Goal: Task Accomplishment & Management: Use online tool/utility

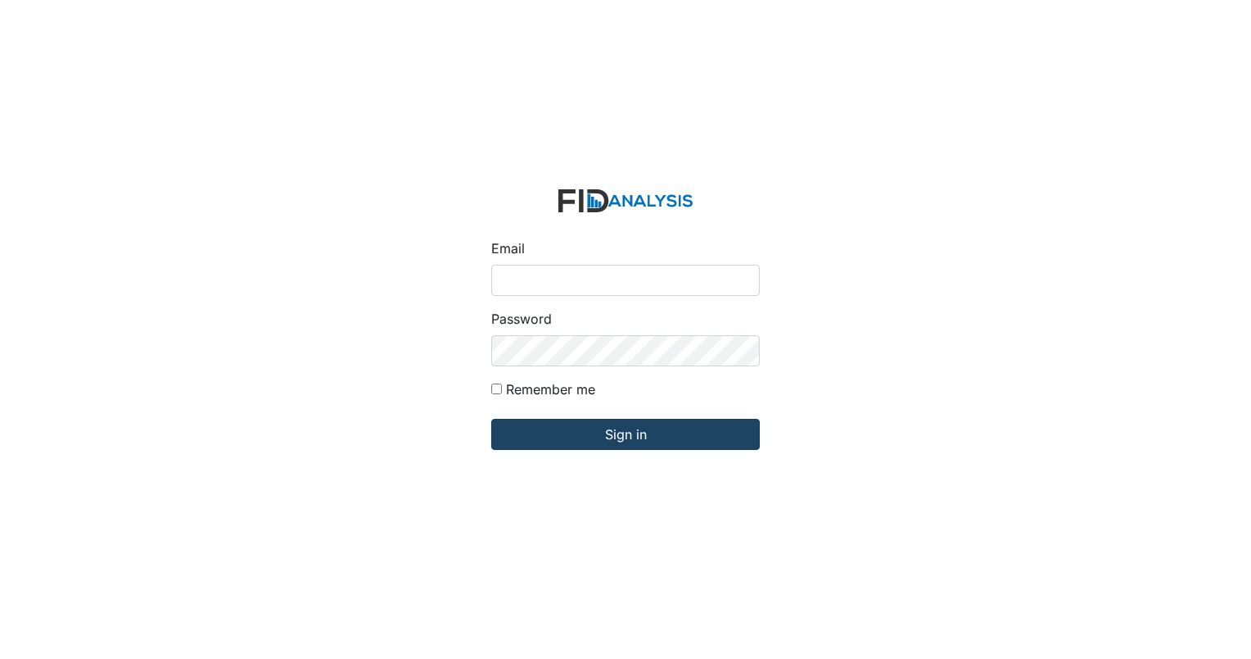
type input "[EMAIL_ADDRESS][DOMAIN_NAME]"
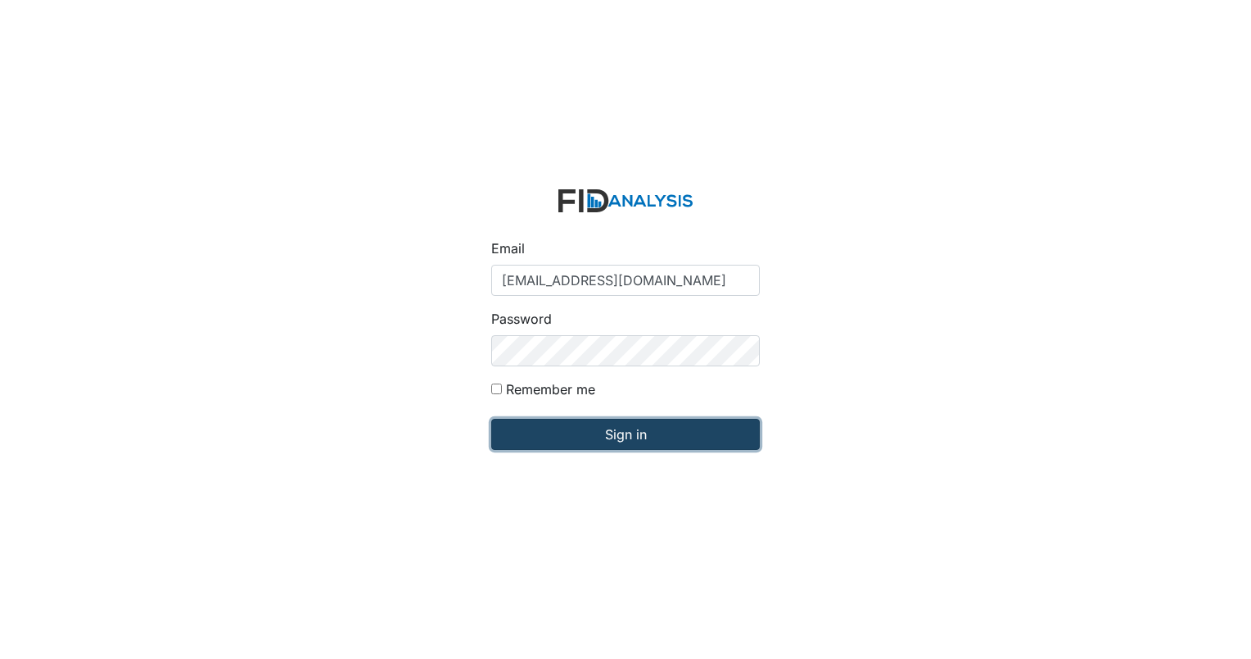
click at [539, 449] on input "Sign in" at bounding box center [625, 434] width 269 height 31
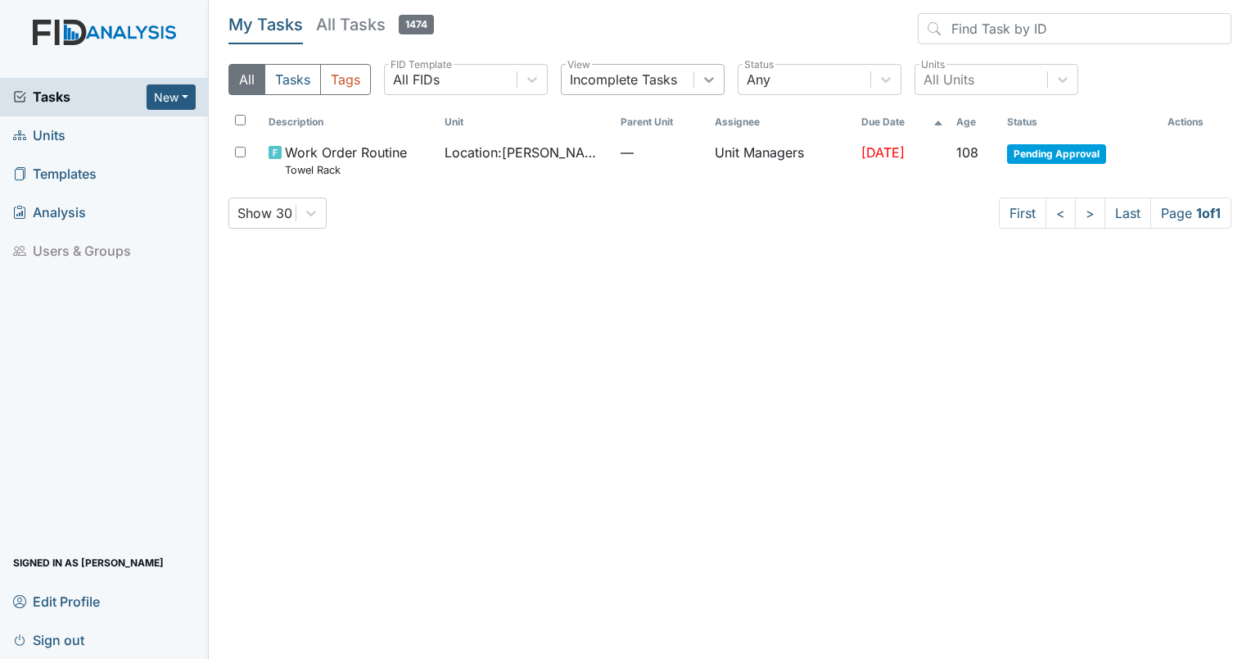
click at [714, 87] on icon at bounding box center [709, 79] width 16 height 16
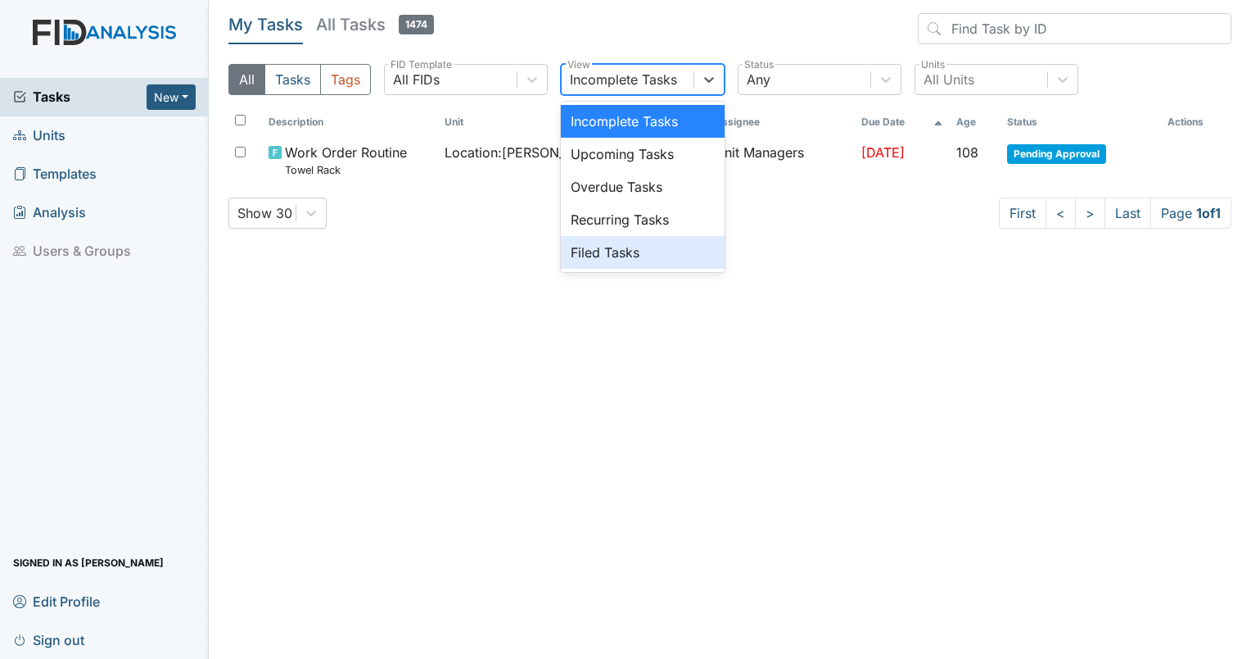
click at [632, 239] on div "Filed Tasks" at bounding box center [643, 252] width 164 height 33
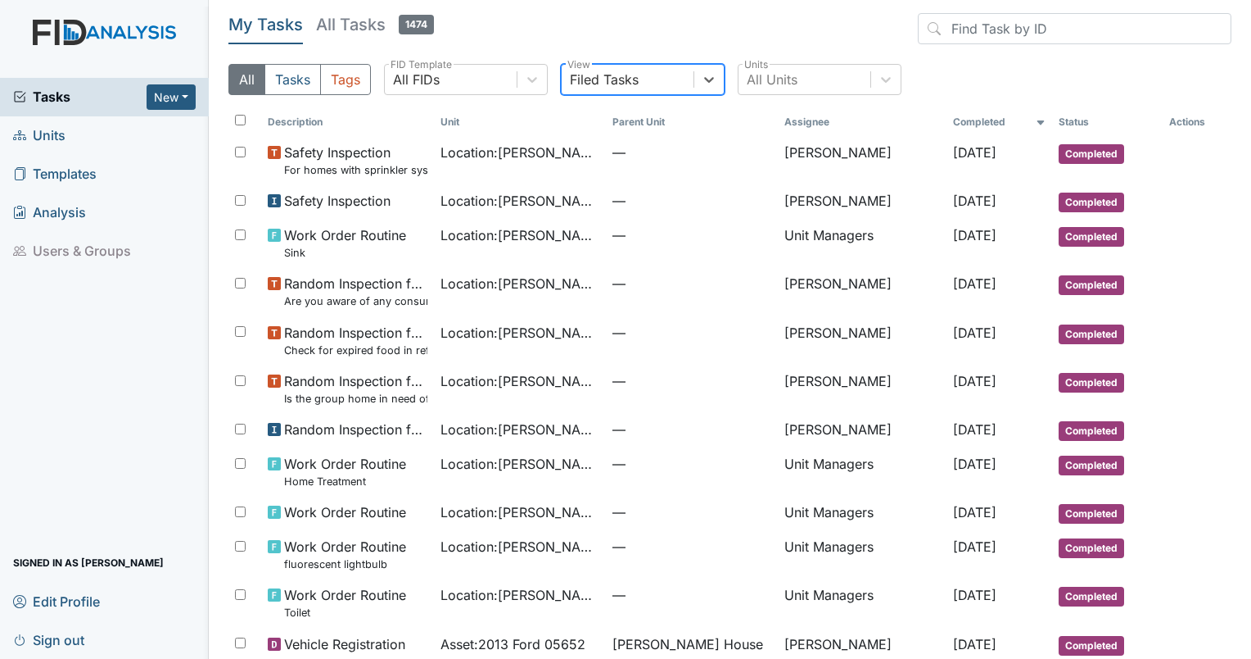
click at [69, 134] on link "Units" at bounding box center [104, 135] width 209 height 38
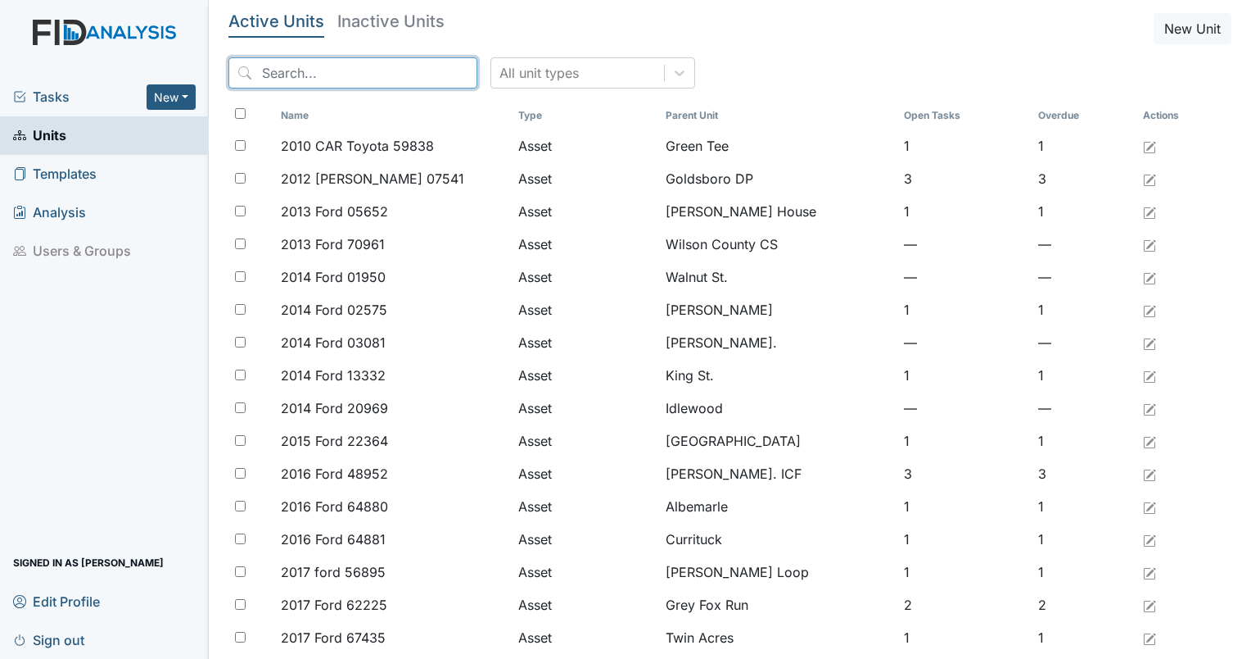
click at [327, 79] on input "search" at bounding box center [353, 72] width 249 height 31
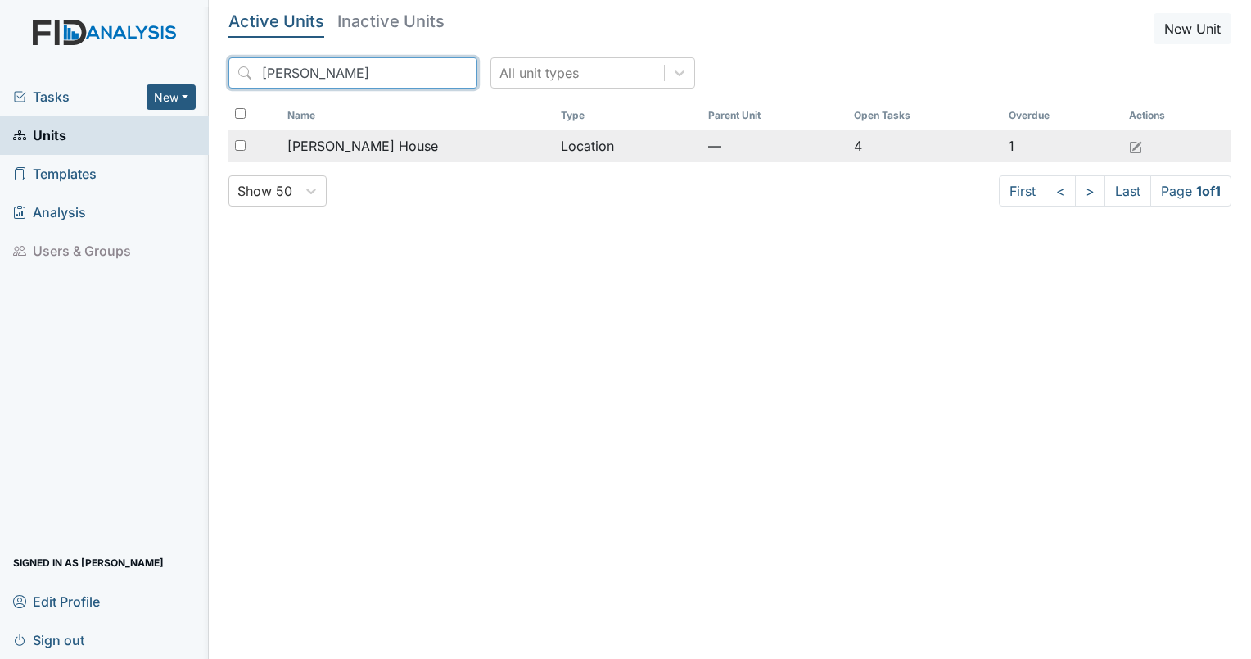
type input "scott"
click at [245, 141] on input "checkbox" at bounding box center [240, 145] width 11 height 11
checkbox input "true"
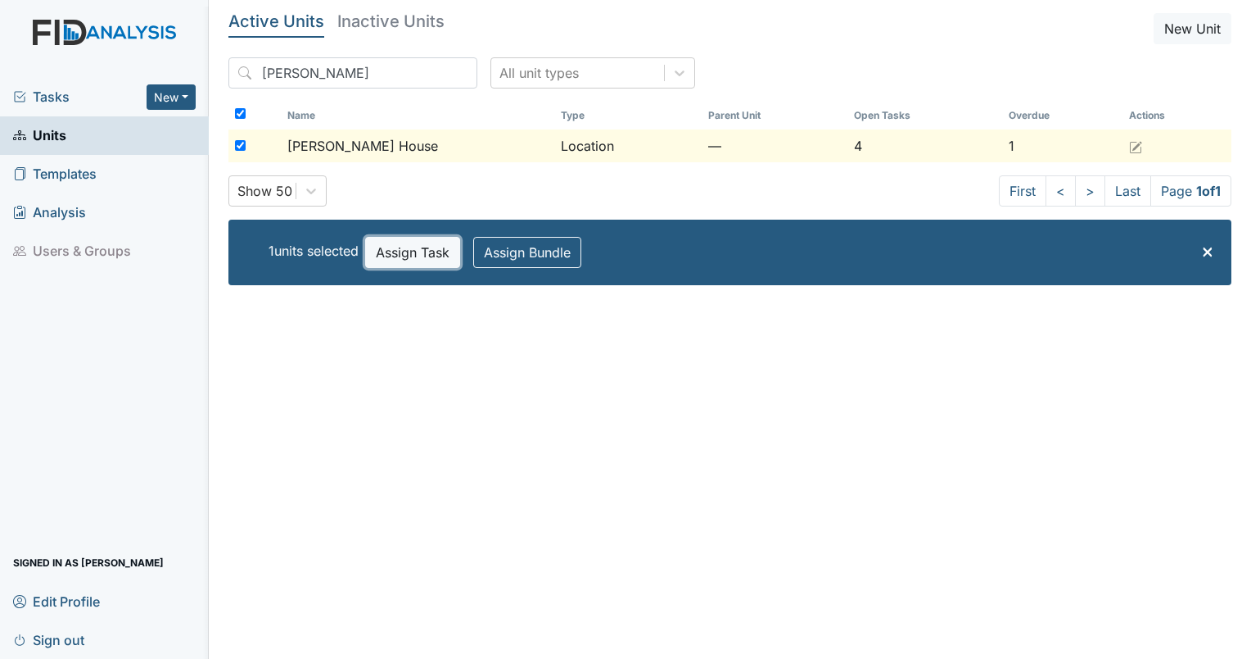
drag, startPoint x: 416, startPoint y: 256, endPoint x: 392, endPoint y: 251, distance: 25.1
click at [392, 251] on button "Assign Task" at bounding box center [412, 252] width 95 height 31
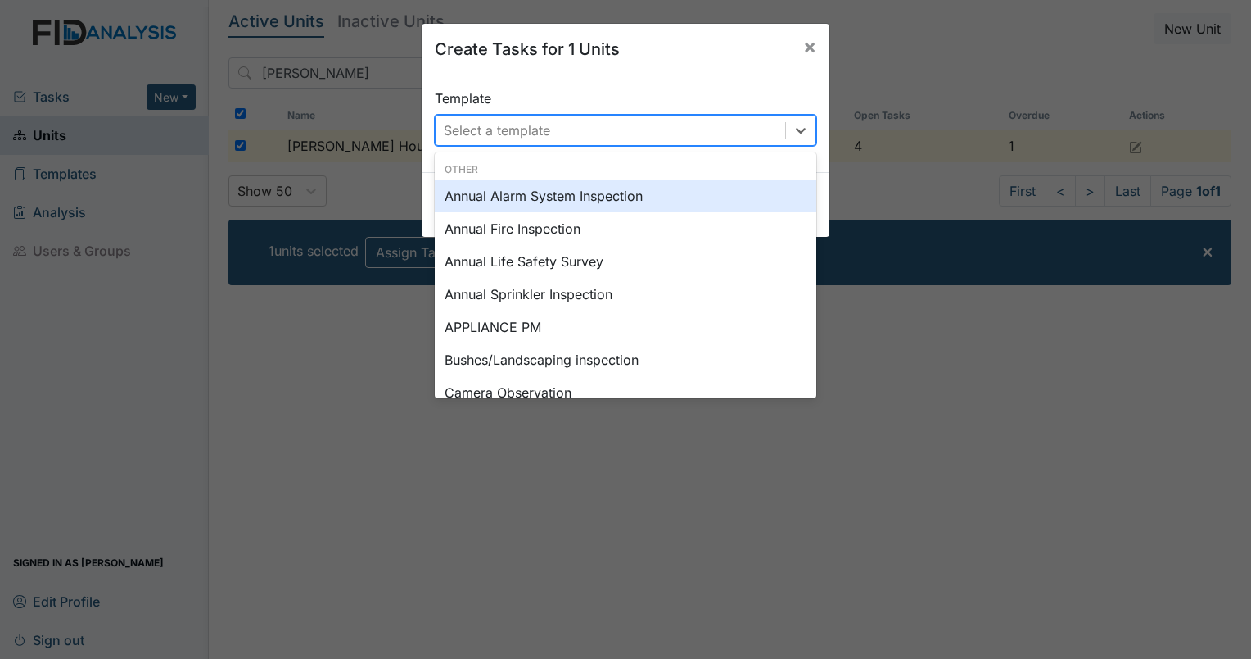
click at [654, 141] on div "Select a template" at bounding box center [611, 129] width 350 height 29
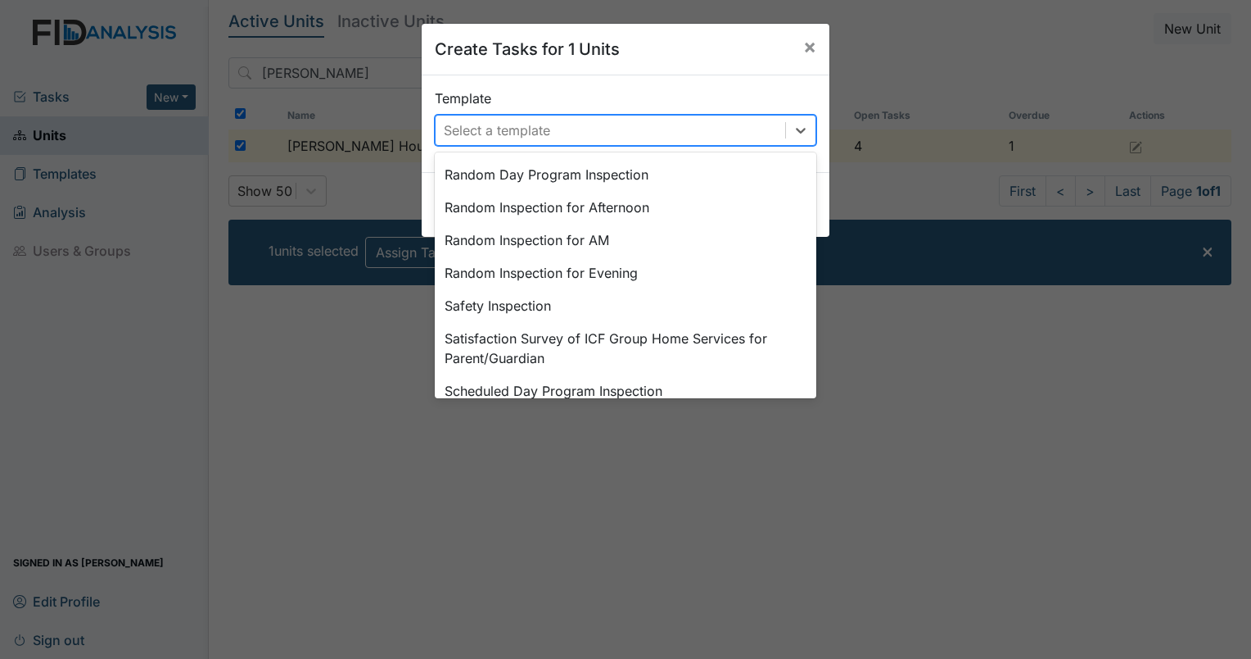
scroll to position [826, 0]
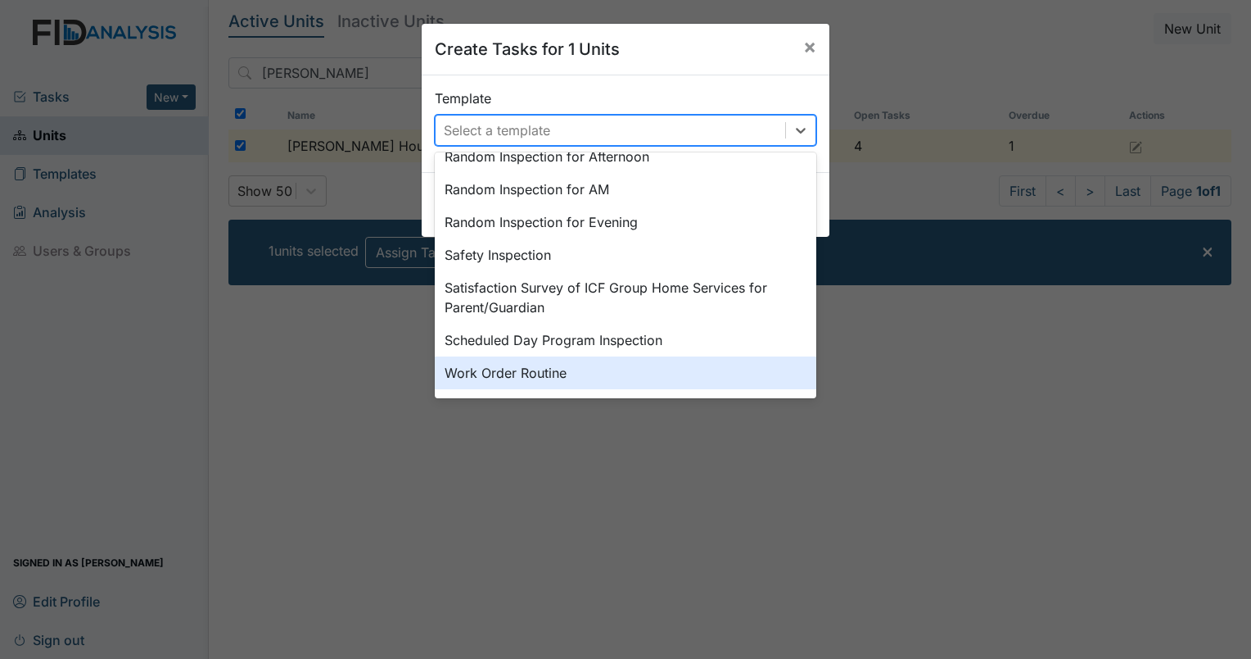
click at [653, 364] on div "Work Order Routine" at bounding box center [626, 372] width 382 height 33
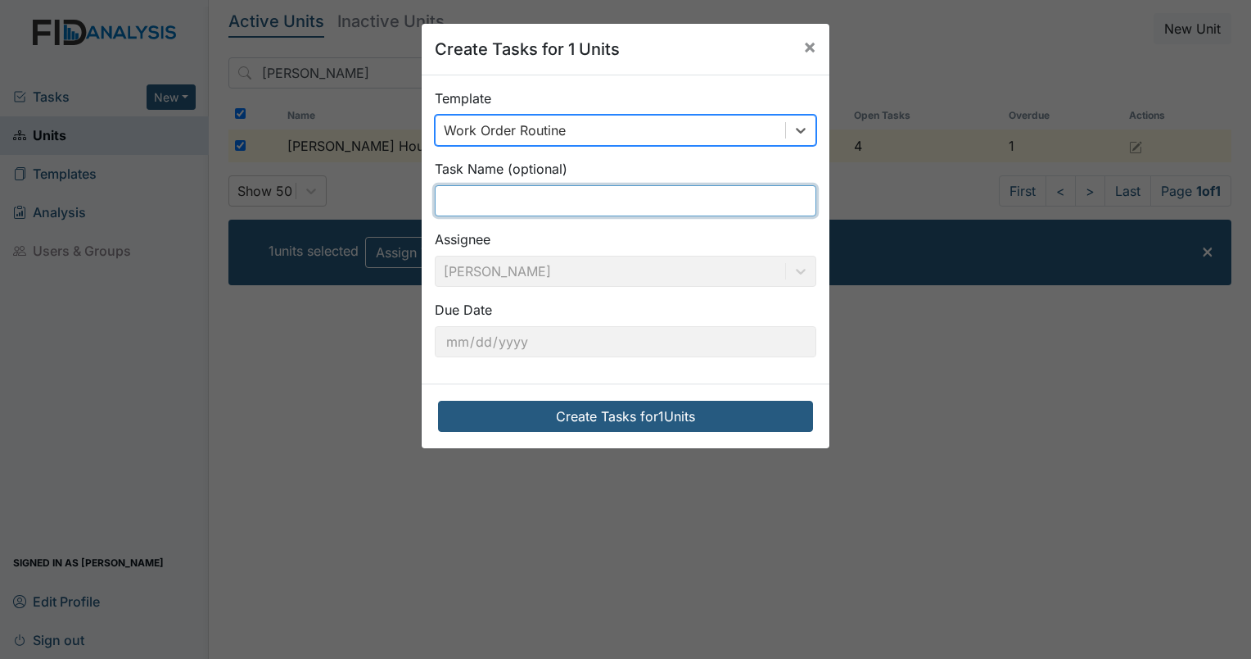
click at [625, 210] on input "text" at bounding box center [626, 200] width 382 height 31
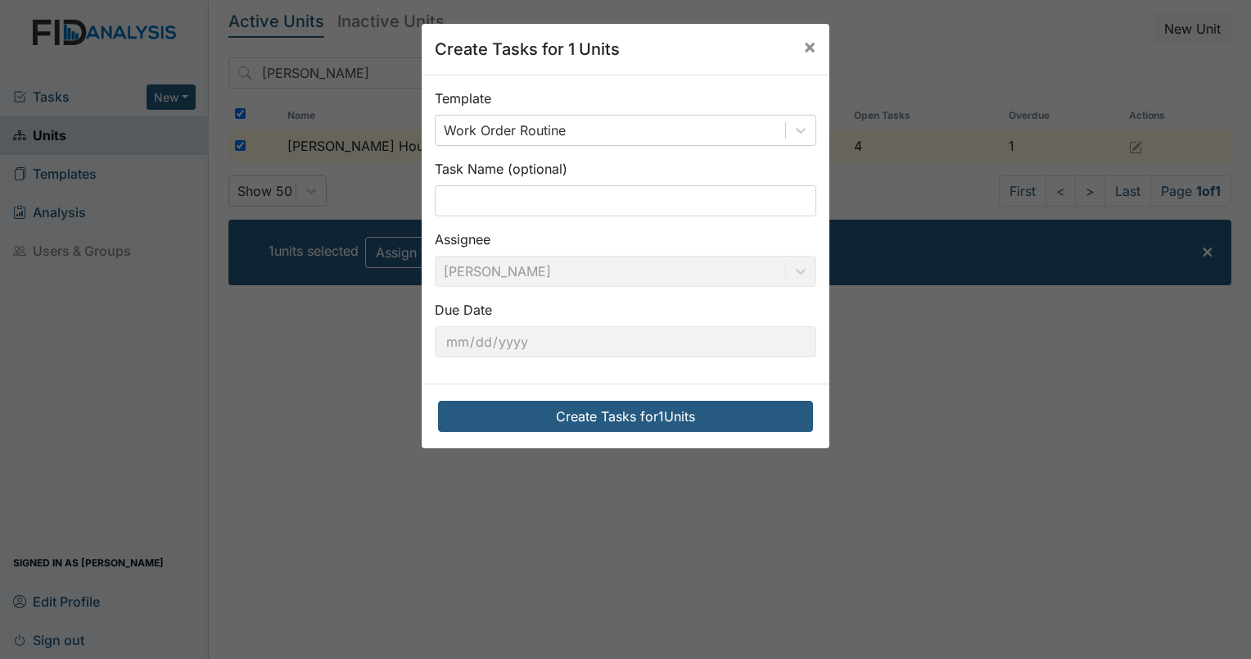
click at [734, 168] on div "Task Name (optional)" at bounding box center [626, 187] width 382 height 57
click at [542, 199] on input "text" at bounding box center [626, 200] width 382 height 31
click at [531, 210] on input "text" at bounding box center [626, 200] width 382 height 31
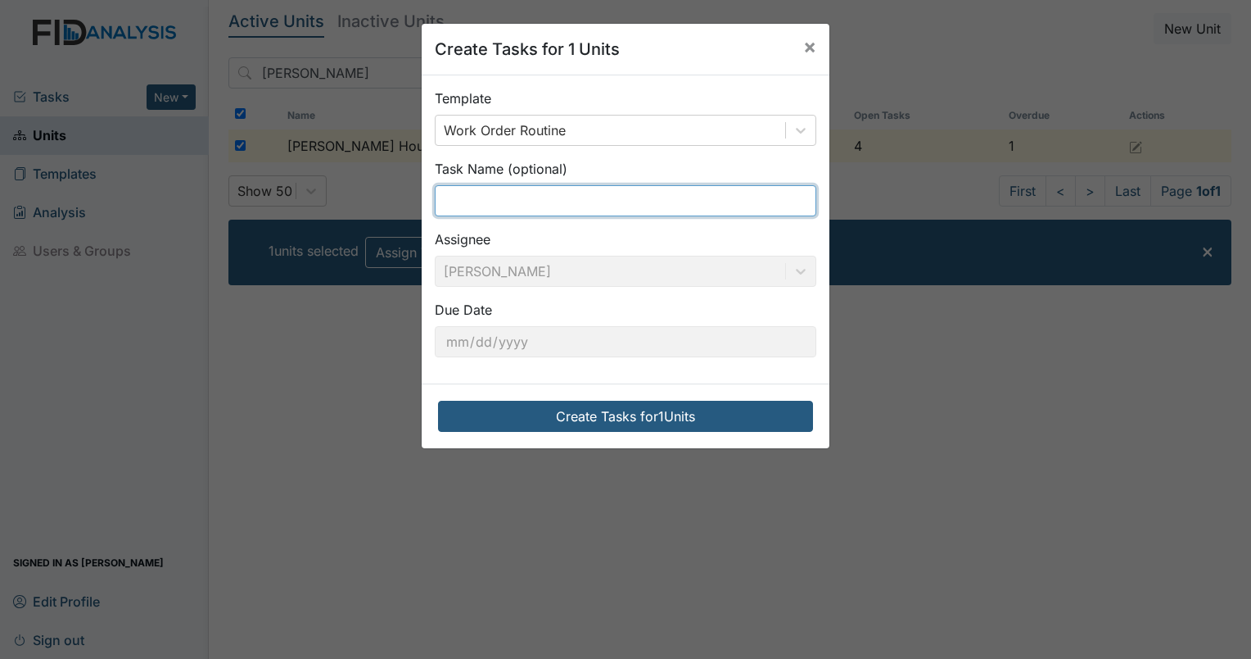
click at [531, 210] on input "text" at bounding box center [626, 200] width 382 height 31
type input "v"
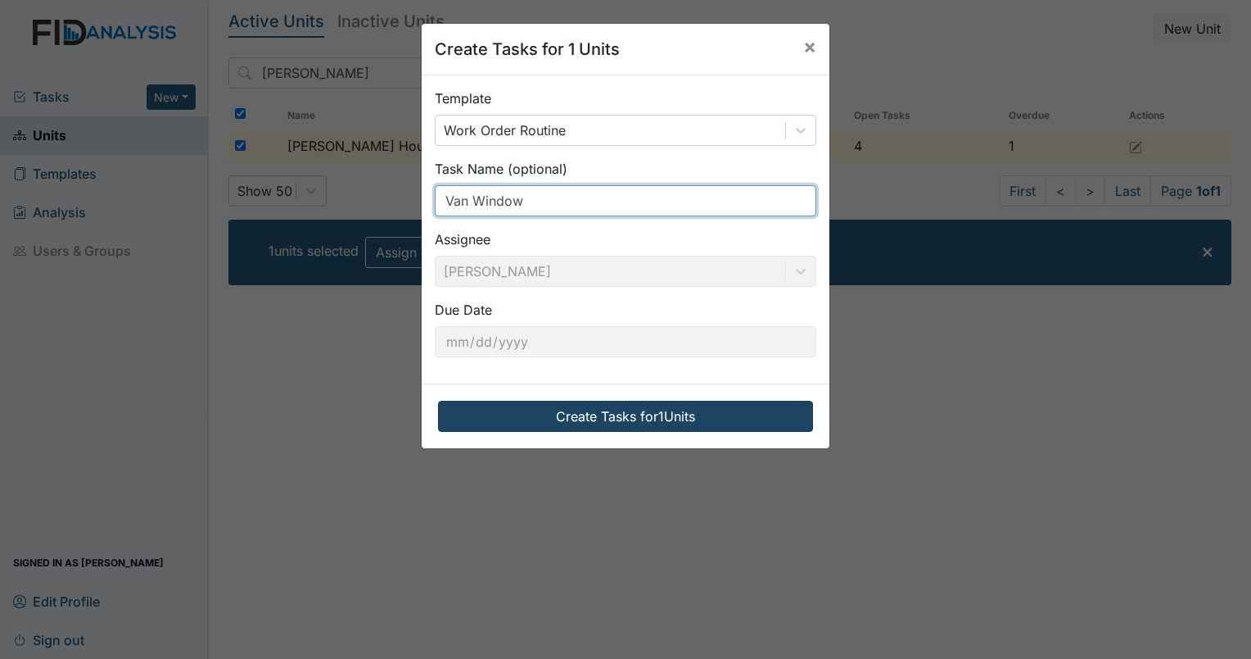
type input "Van Window"
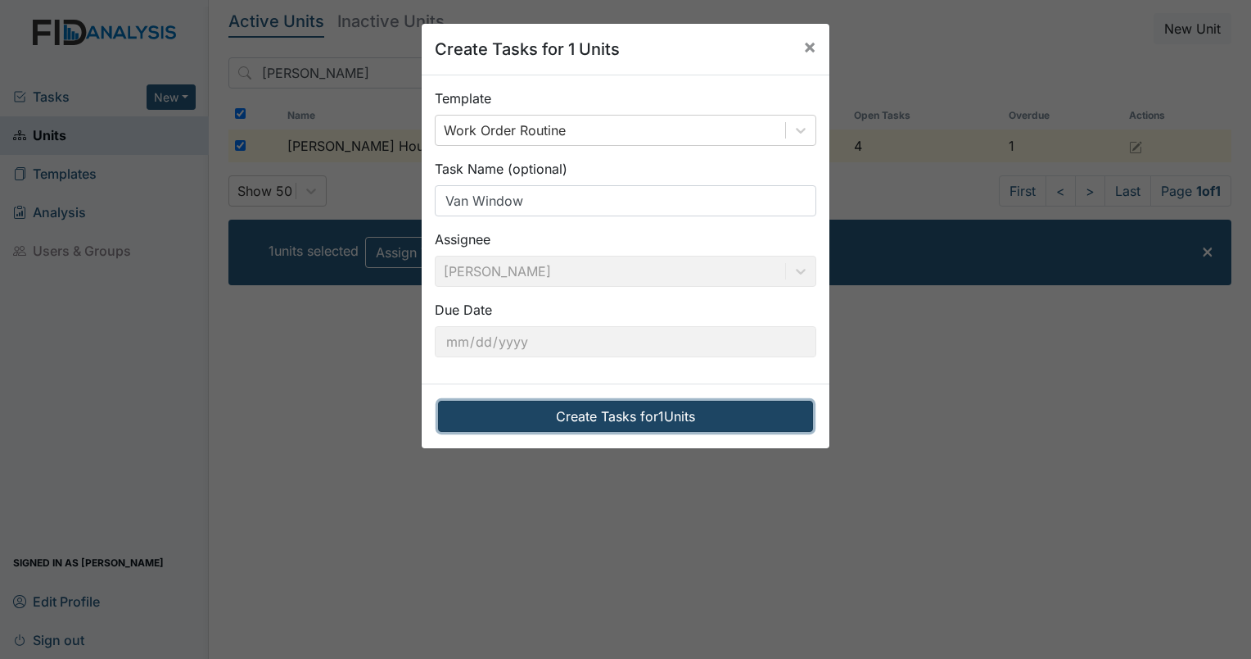
click at [590, 413] on button "Create Tasks for 1 Units" at bounding box center [625, 416] width 375 height 31
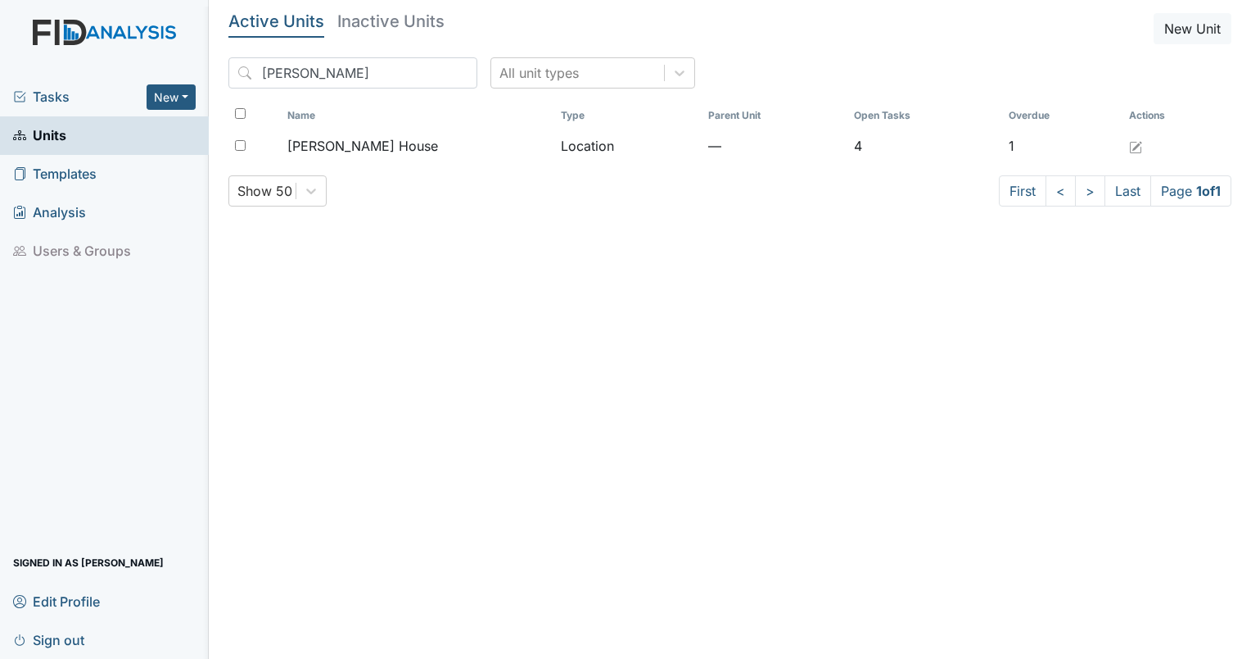
click at [55, 83] on div "Tasks New Form Inspection Document Bundle" at bounding box center [104, 97] width 209 height 38
click at [58, 92] on span "Tasks" at bounding box center [80, 97] width 134 height 20
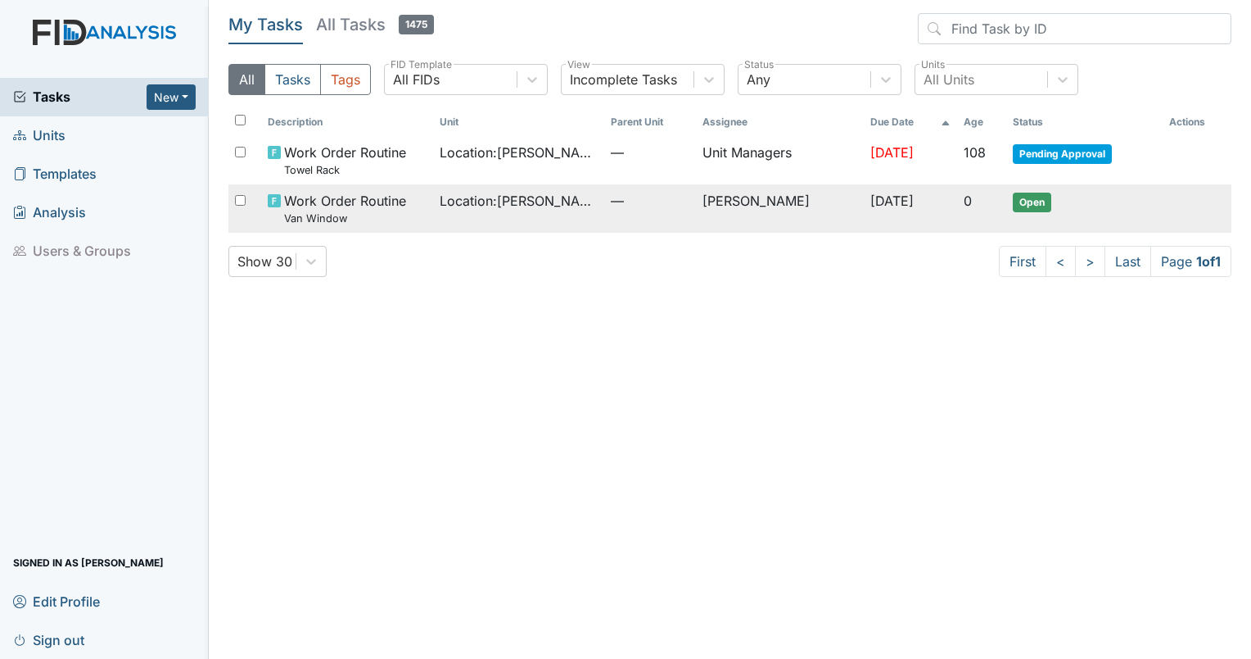
click at [1052, 192] on span "Open" at bounding box center [1032, 202] width 38 height 20
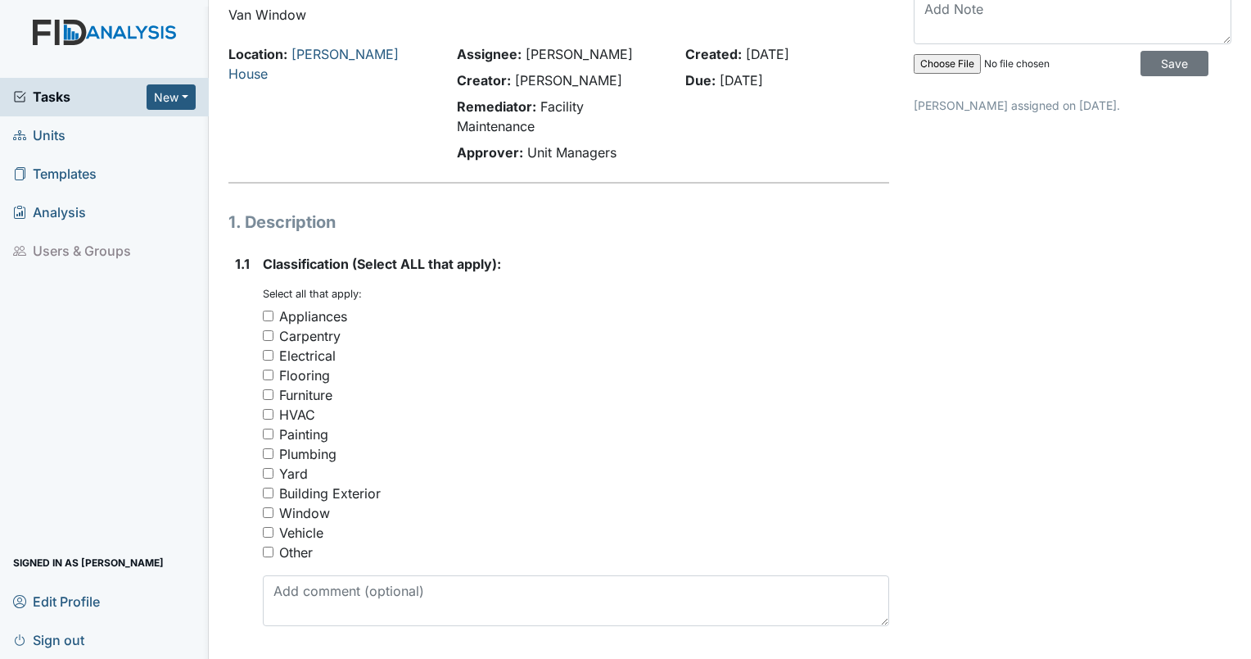
scroll to position [79, 0]
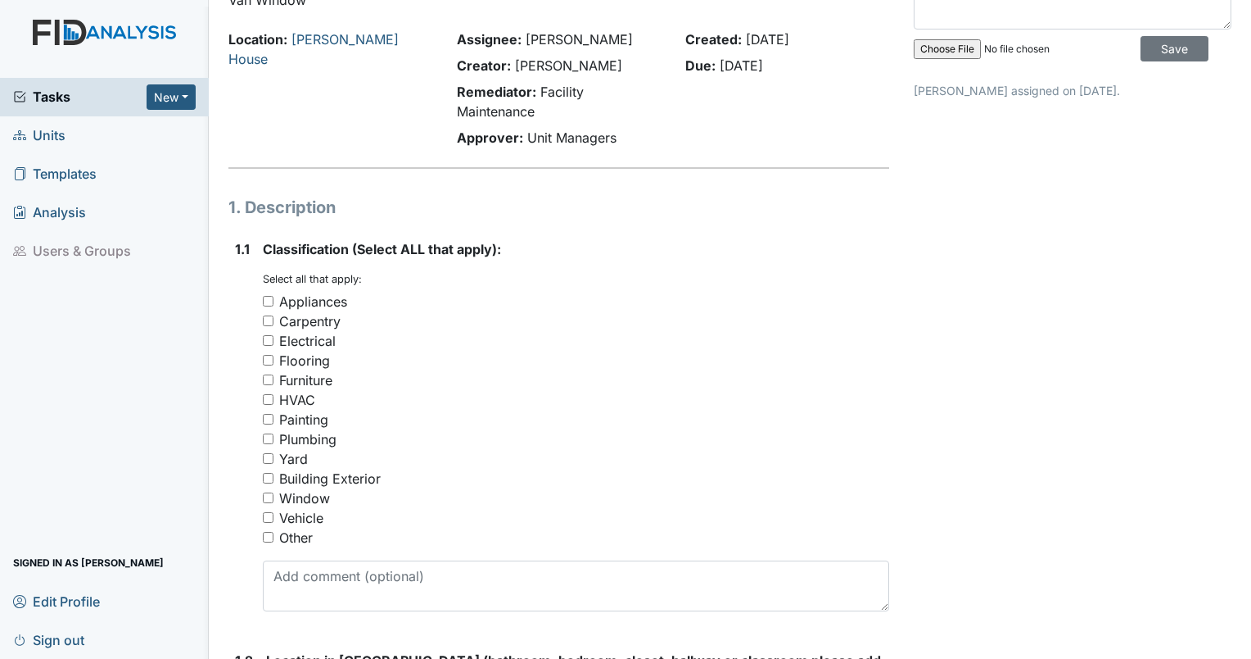
click at [333, 517] on div "Vehicle" at bounding box center [576, 518] width 627 height 20
click at [641, 485] on div "Building Exterior" at bounding box center [576, 478] width 627 height 20
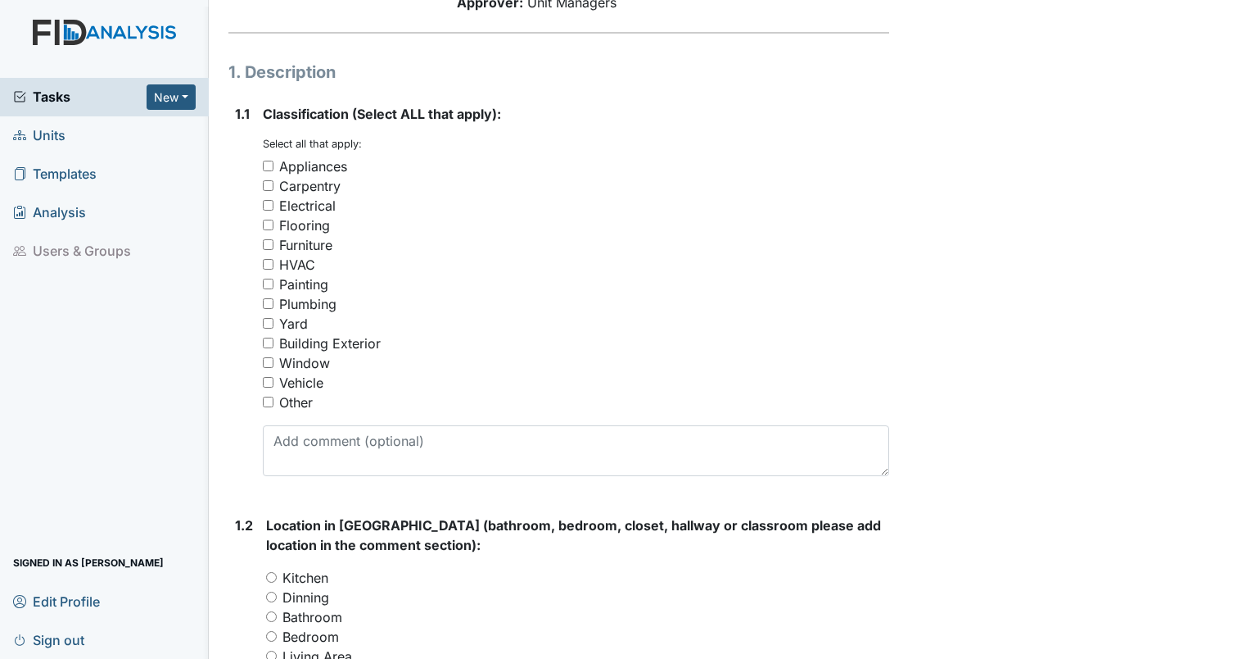
scroll to position [213, 0]
click at [315, 376] on div "Vehicle" at bounding box center [301, 383] width 44 height 20
click at [274, 378] on input "Vehicle" at bounding box center [268, 383] width 11 height 11
checkbox input "true"
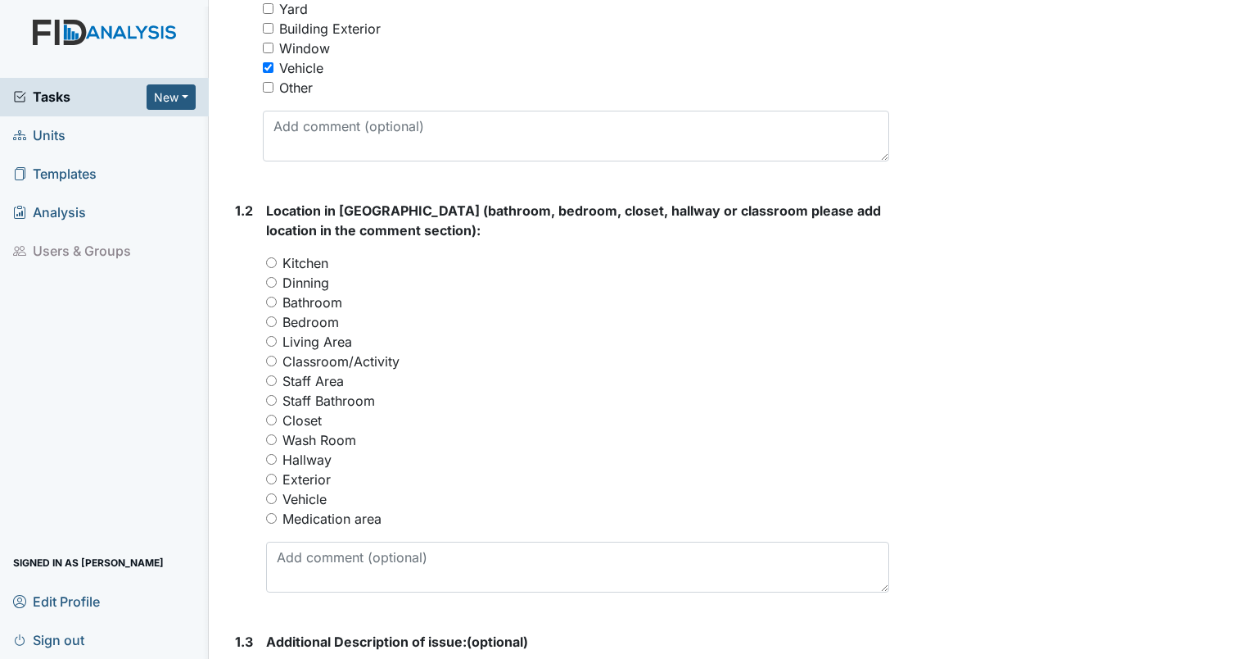
scroll to position [536, 0]
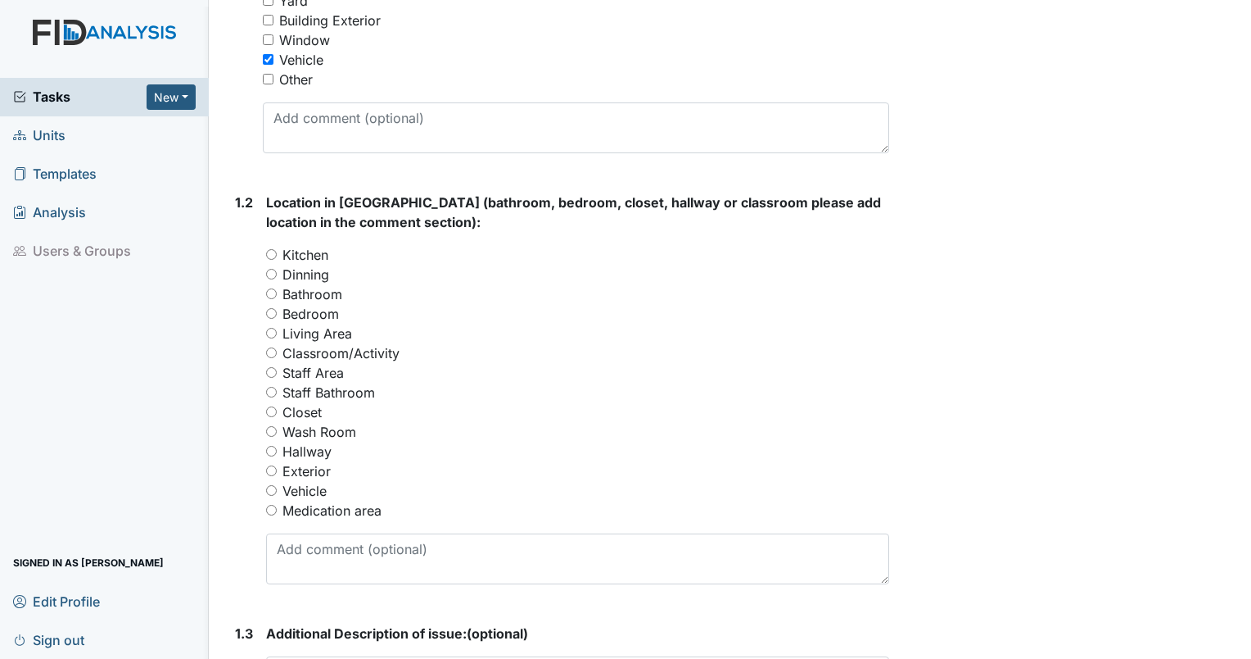
click at [327, 488] on label "Vehicle" at bounding box center [305, 491] width 44 height 20
click at [277, 488] on input "Vehicle" at bounding box center [271, 490] width 11 height 11
radio input "true"
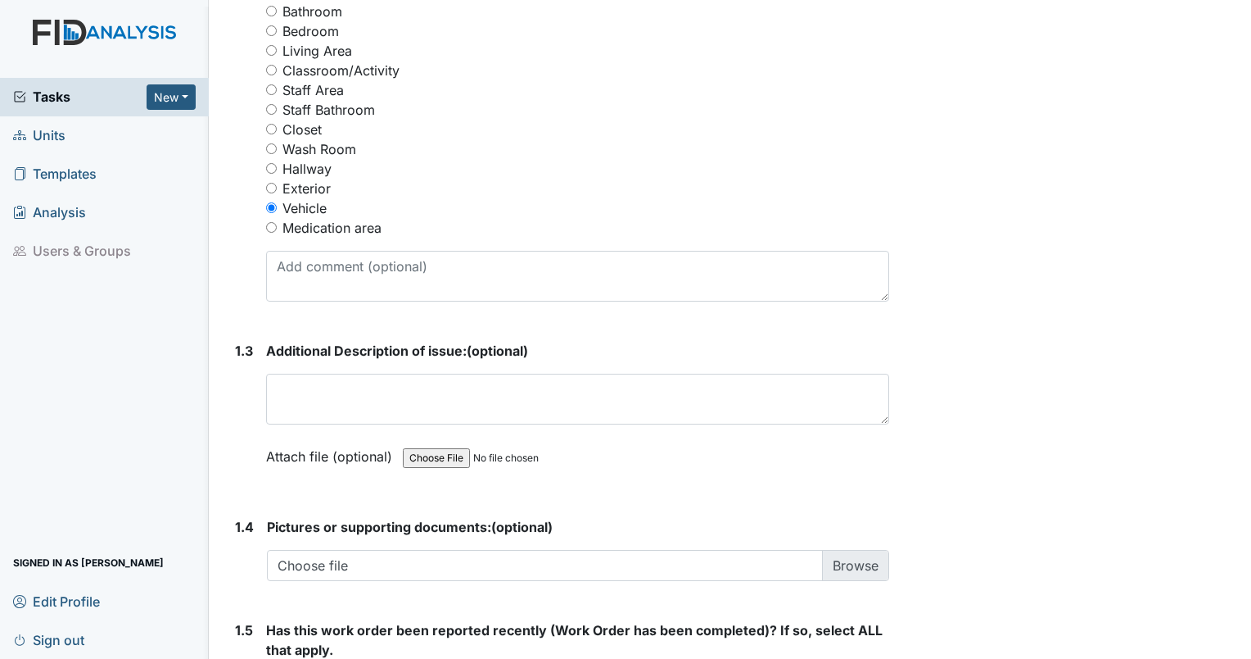
scroll to position [823, 0]
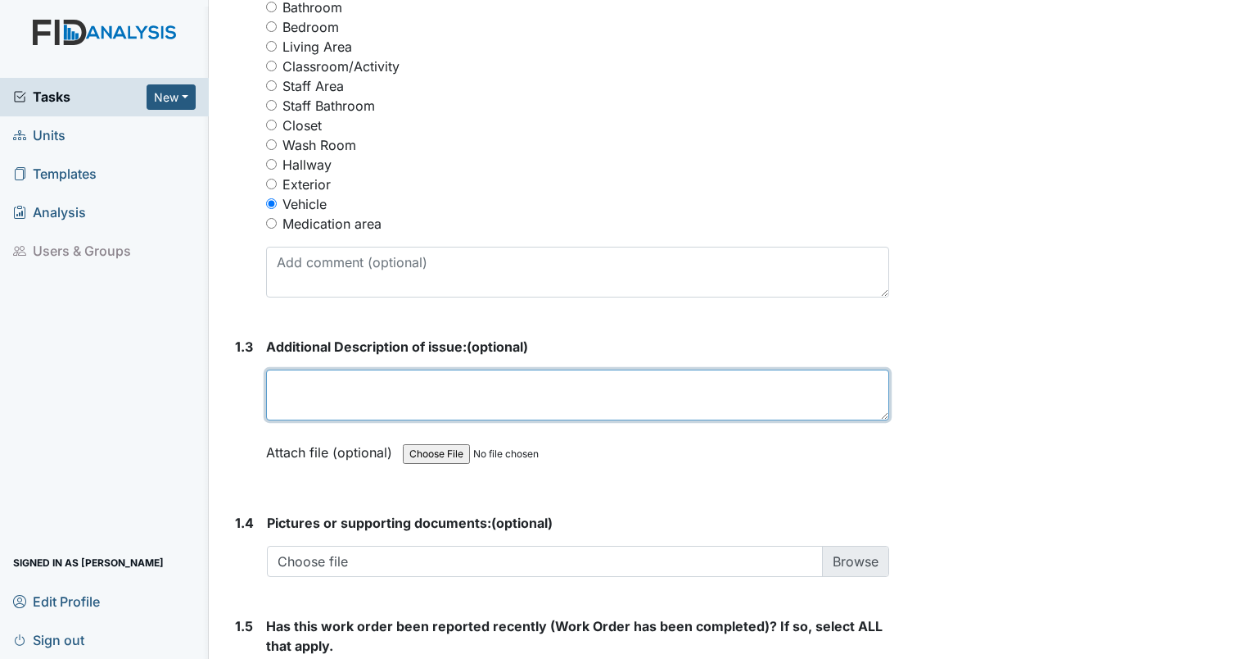
click at [553, 405] on textarea at bounding box center [577, 394] width 623 height 51
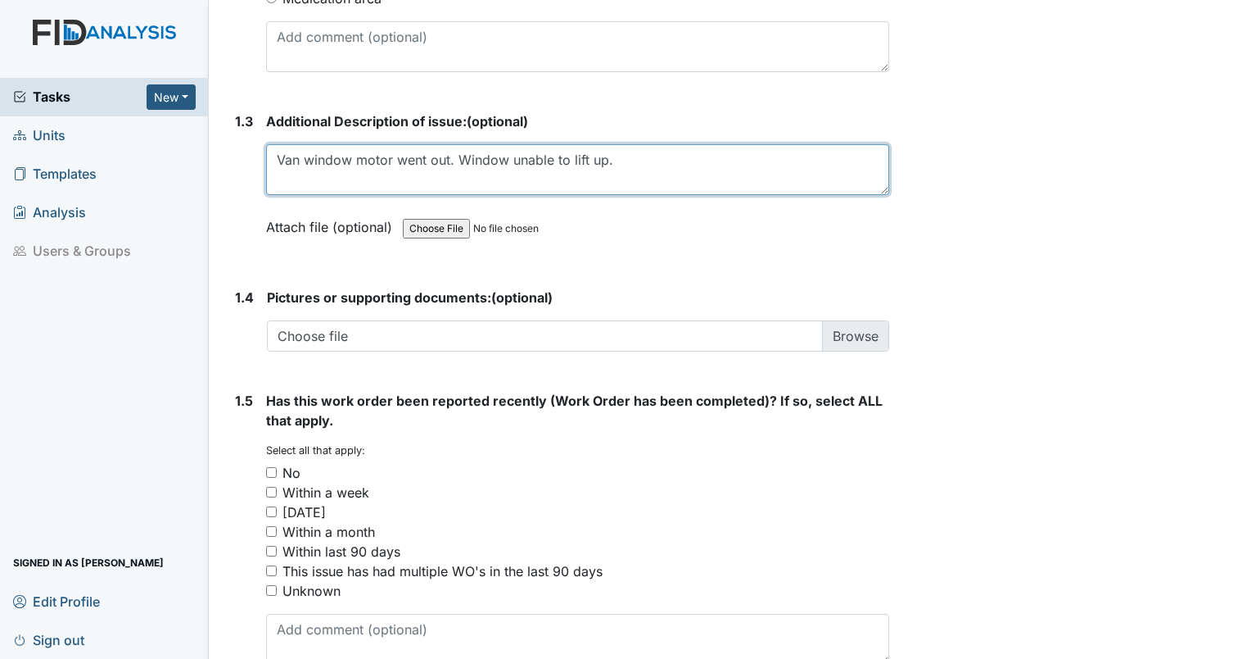
scroll to position [1135, 0]
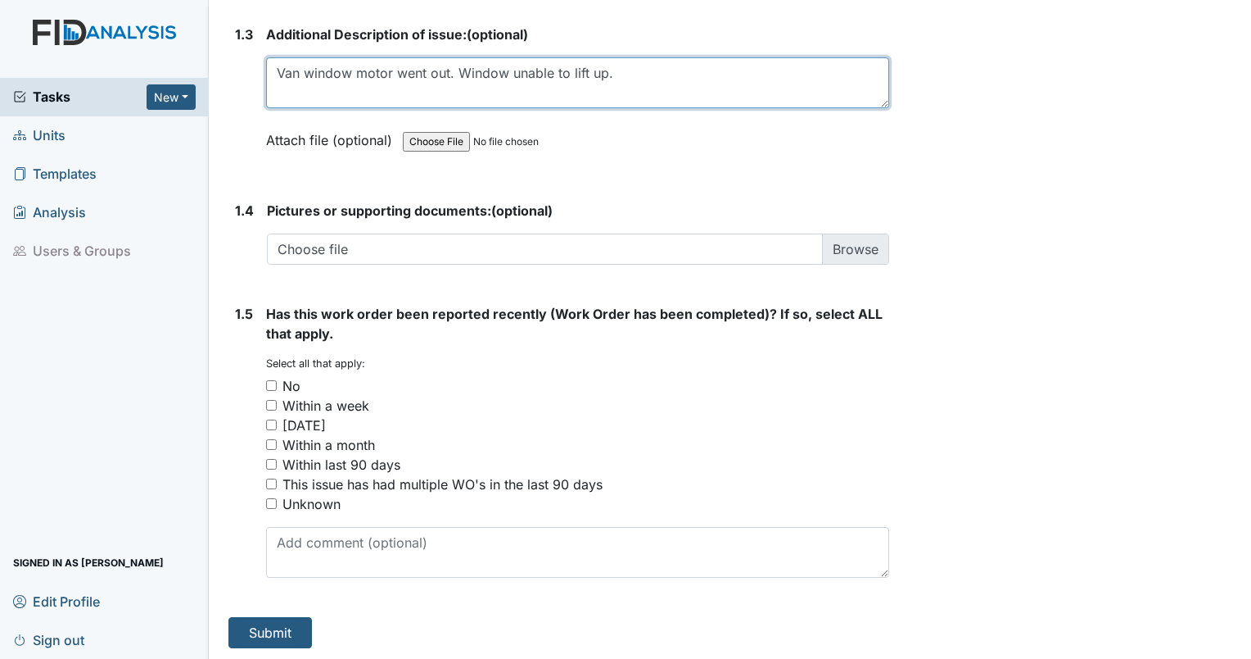
type textarea "Van window motor went out. Window unable to lift up."
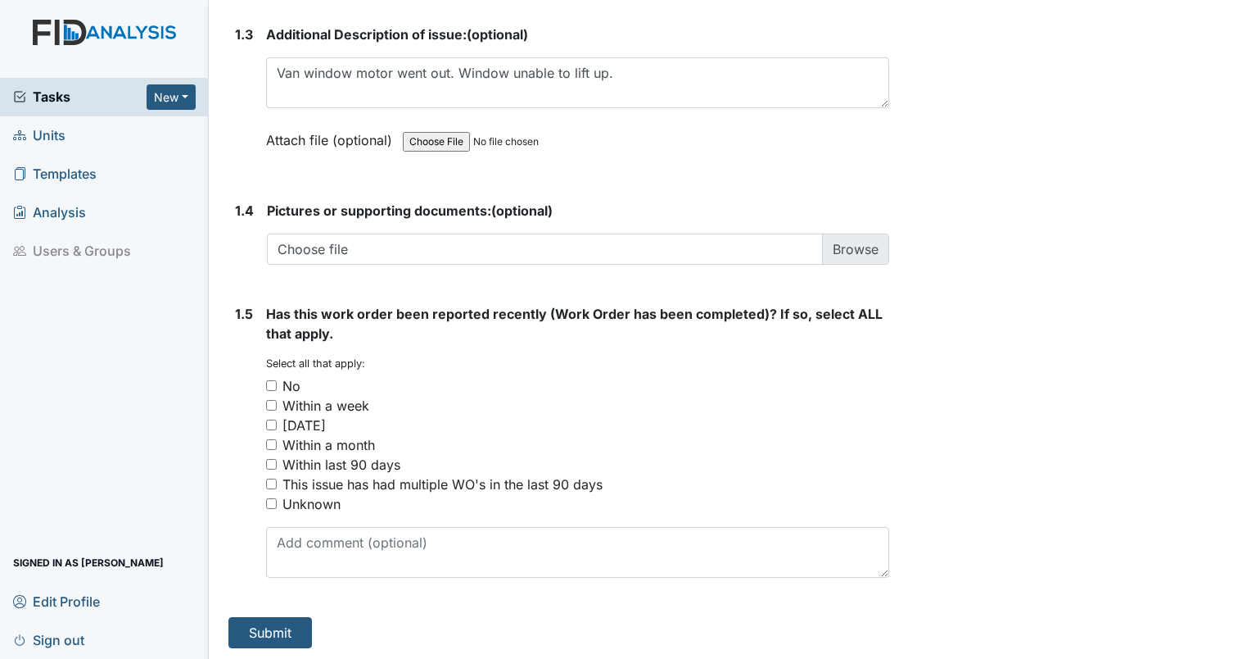
click at [314, 379] on div "No" at bounding box center [577, 386] width 623 height 20
click at [273, 382] on input "No" at bounding box center [271, 385] width 11 height 11
checkbox input "true"
click at [289, 622] on button "Submit" at bounding box center [271, 632] width 84 height 31
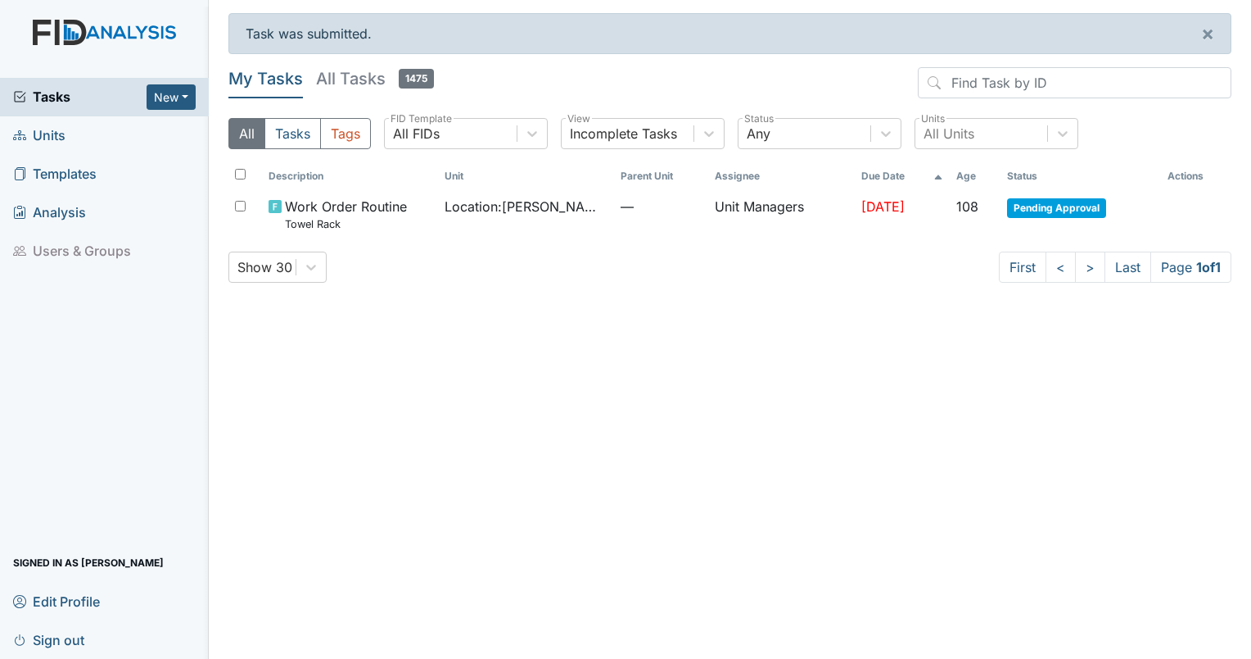
click at [105, 141] on link "Units" at bounding box center [104, 135] width 209 height 38
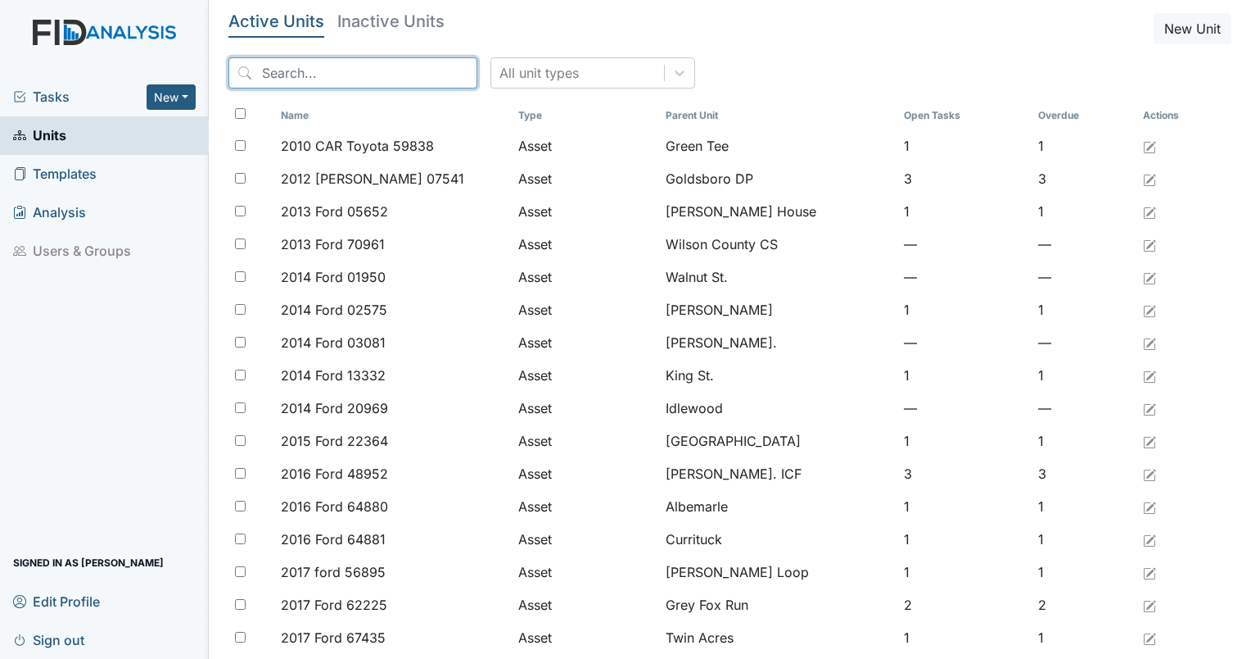
click at [378, 75] on input "search" at bounding box center [353, 72] width 249 height 31
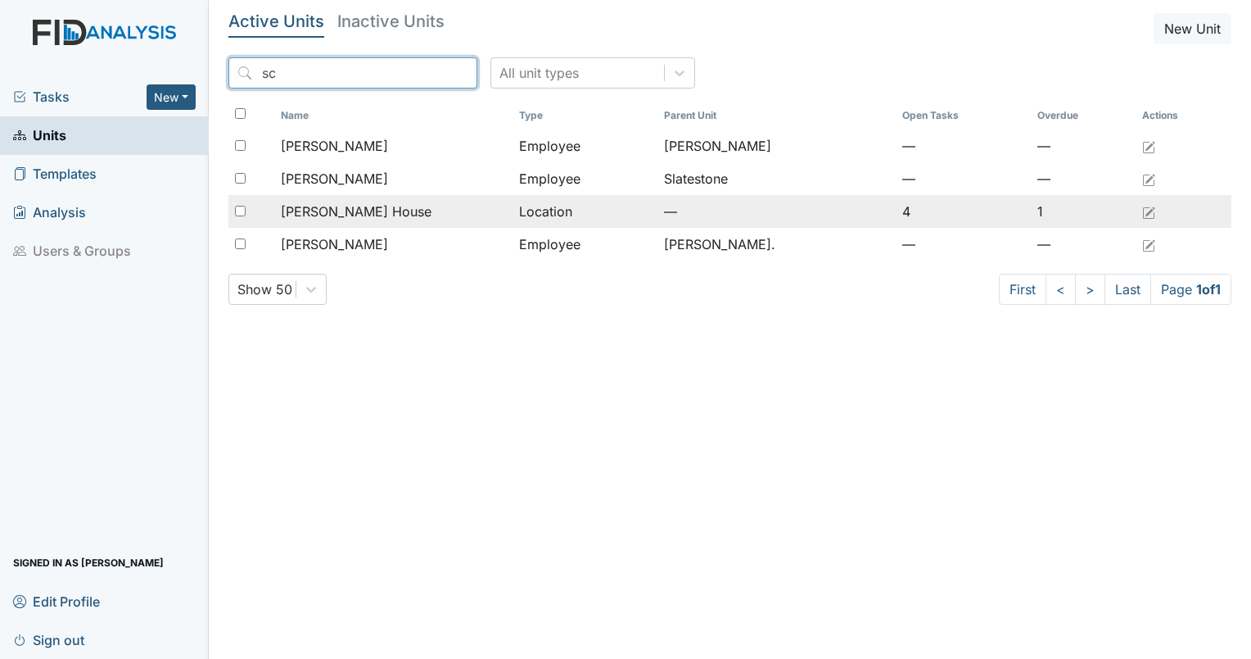
type input "sc"
click at [360, 212] on span "[PERSON_NAME] House" at bounding box center [356, 211] width 151 height 20
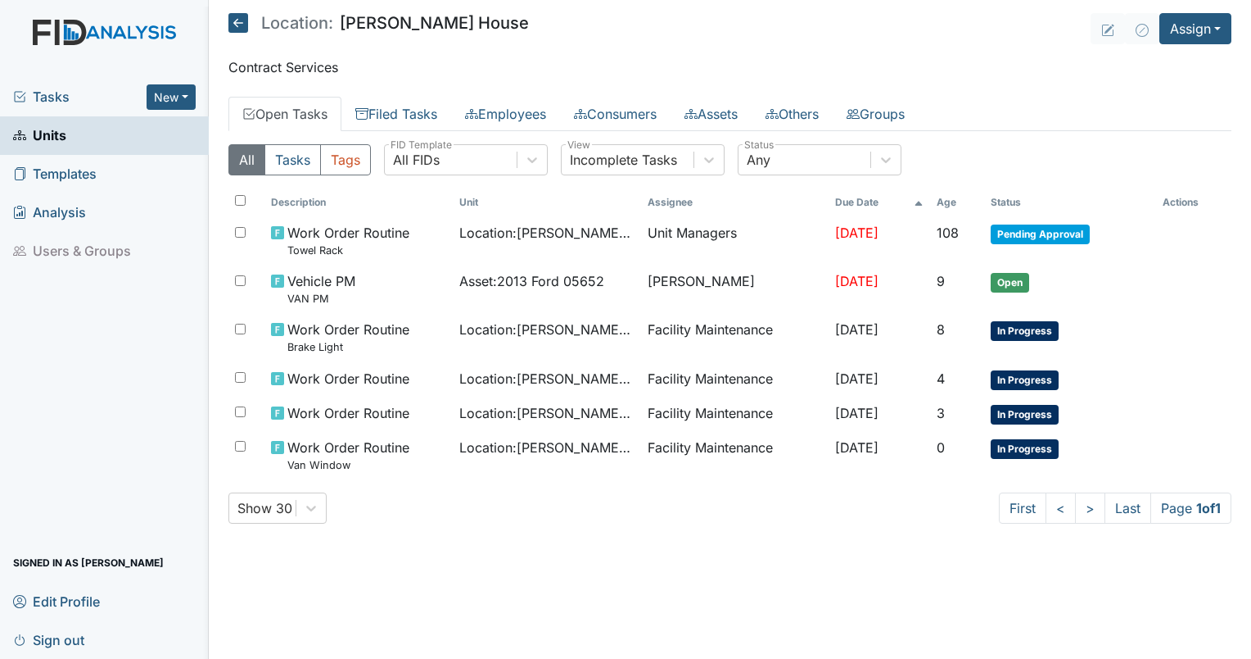
click at [56, 92] on span "Tasks" at bounding box center [80, 97] width 134 height 20
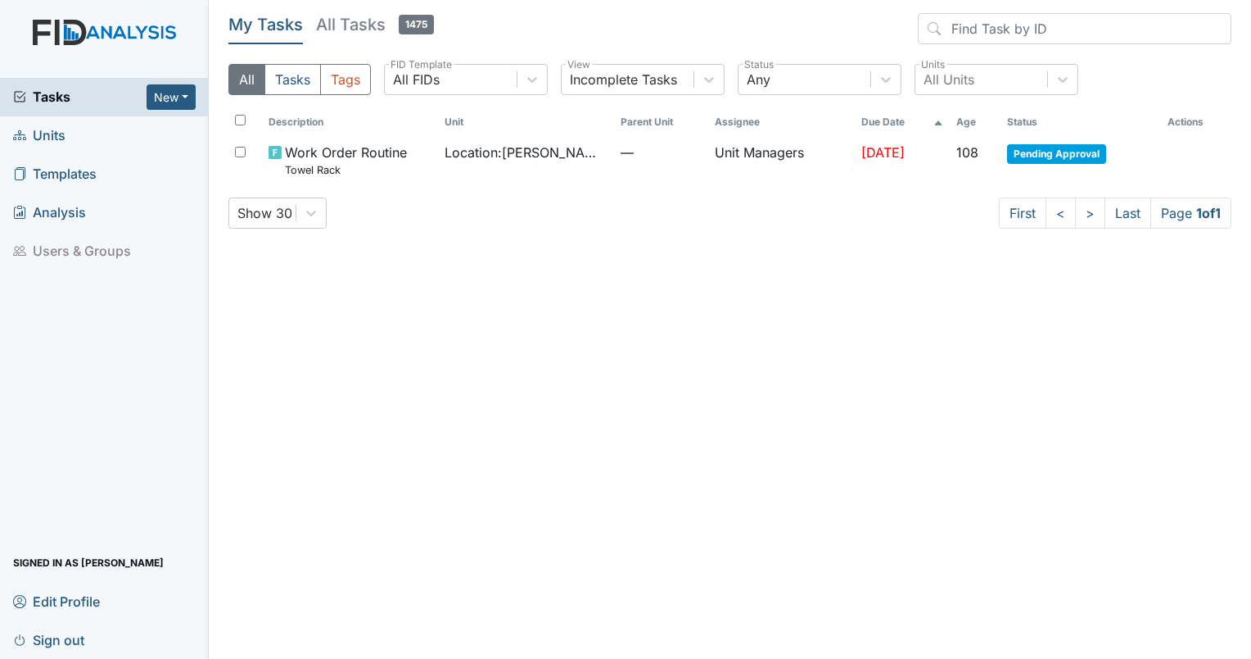
click at [33, 136] on span "Units" at bounding box center [39, 135] width 52 height 25
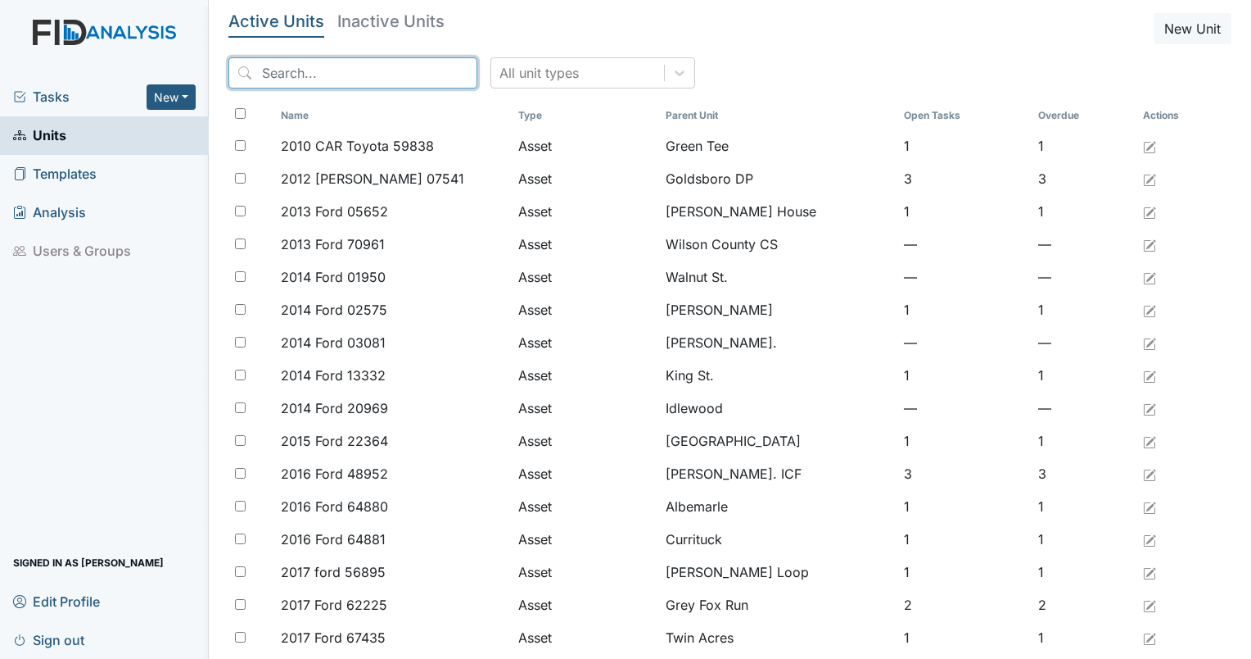
click at [321, 78] on input "search" at bounding box center [353, 72] width 249 height 31
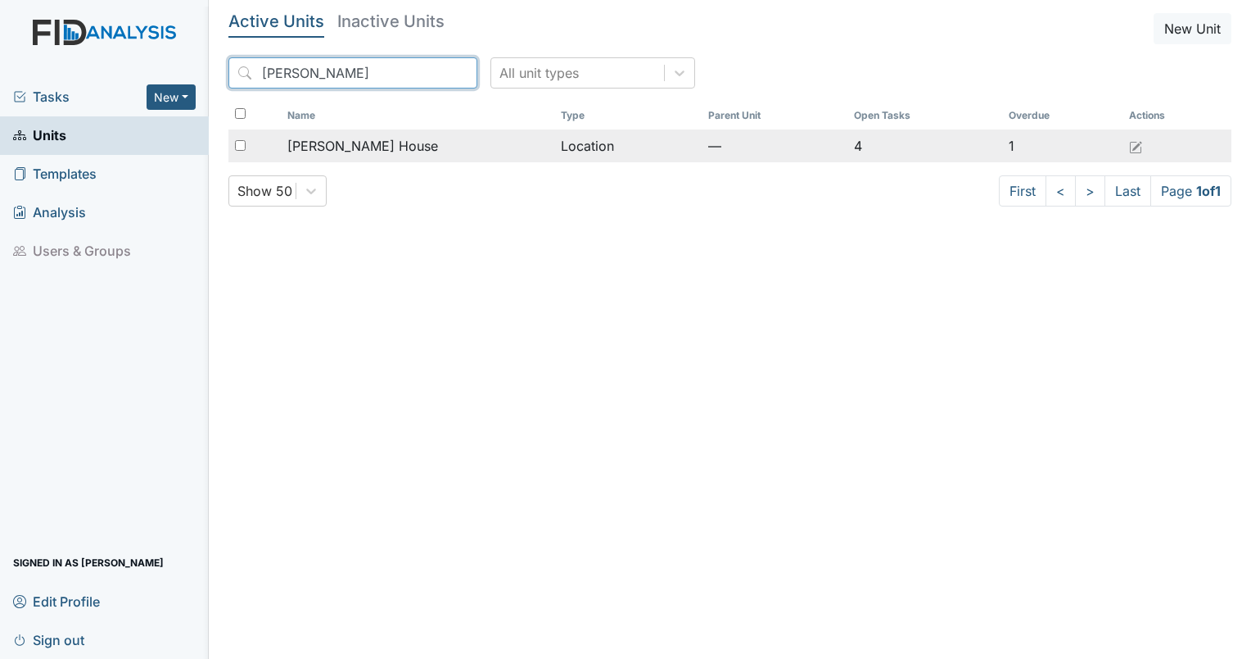
type input "[PERSON_NAME]"
click at [238, 146] on input "checkbox" at bounding box center [240, 145] width 11 height 11
checkbox input "true"
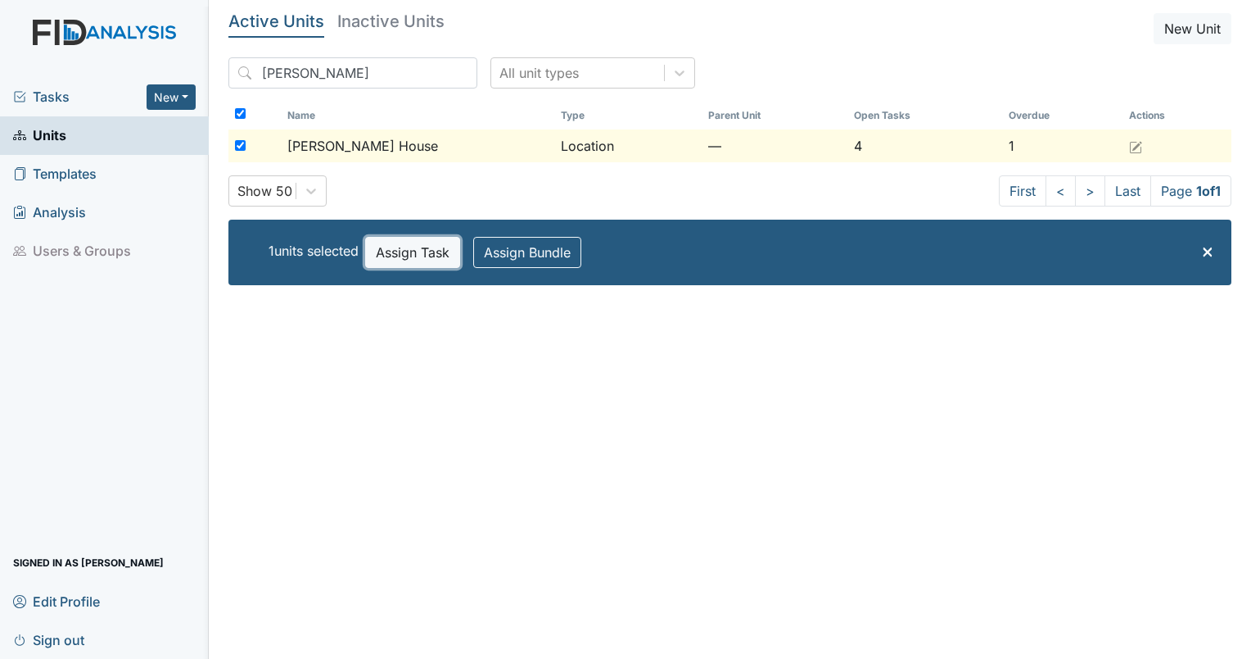
click at [401, 256] on button "Assign Task" at bounding box center [412, 252] width 95 height 31
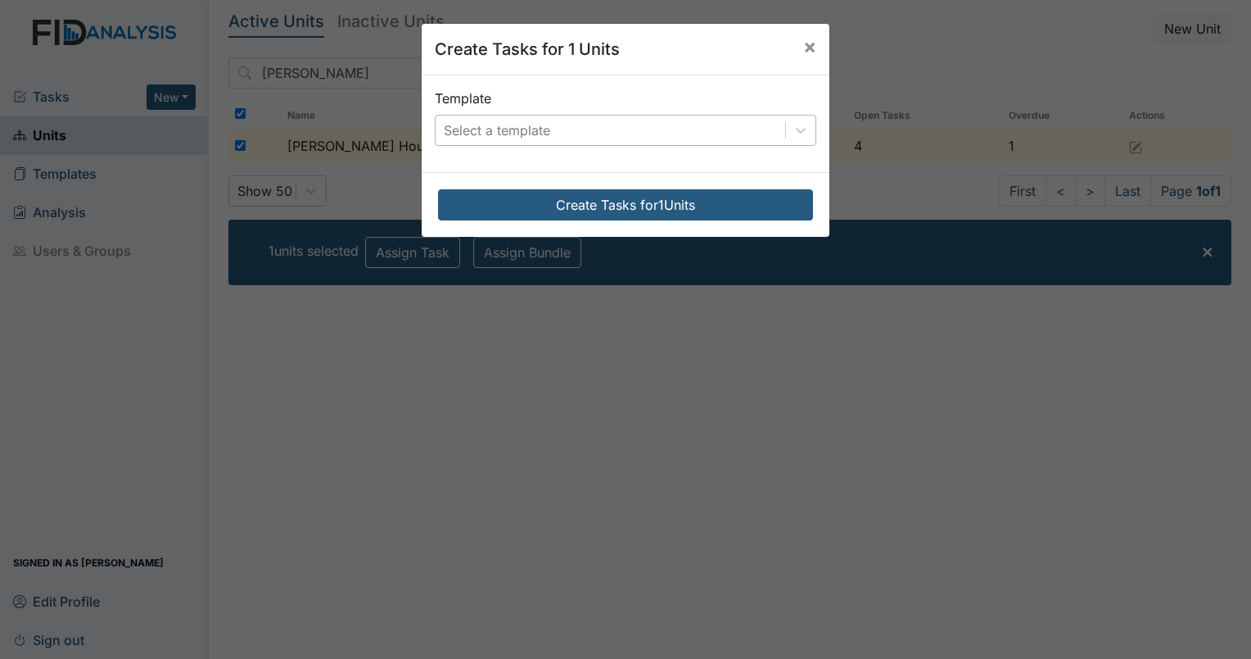
click at [465, 139] on div "Select a template" at bounding box center [497, 130] width 106 height 20
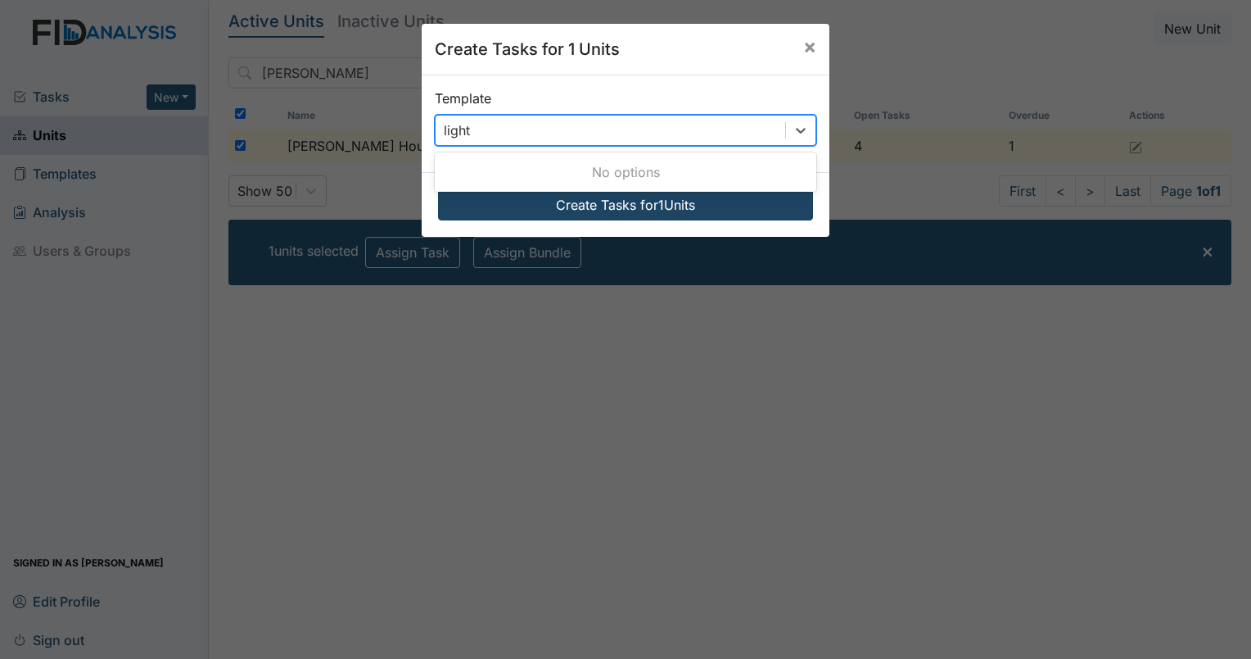
type input "light"
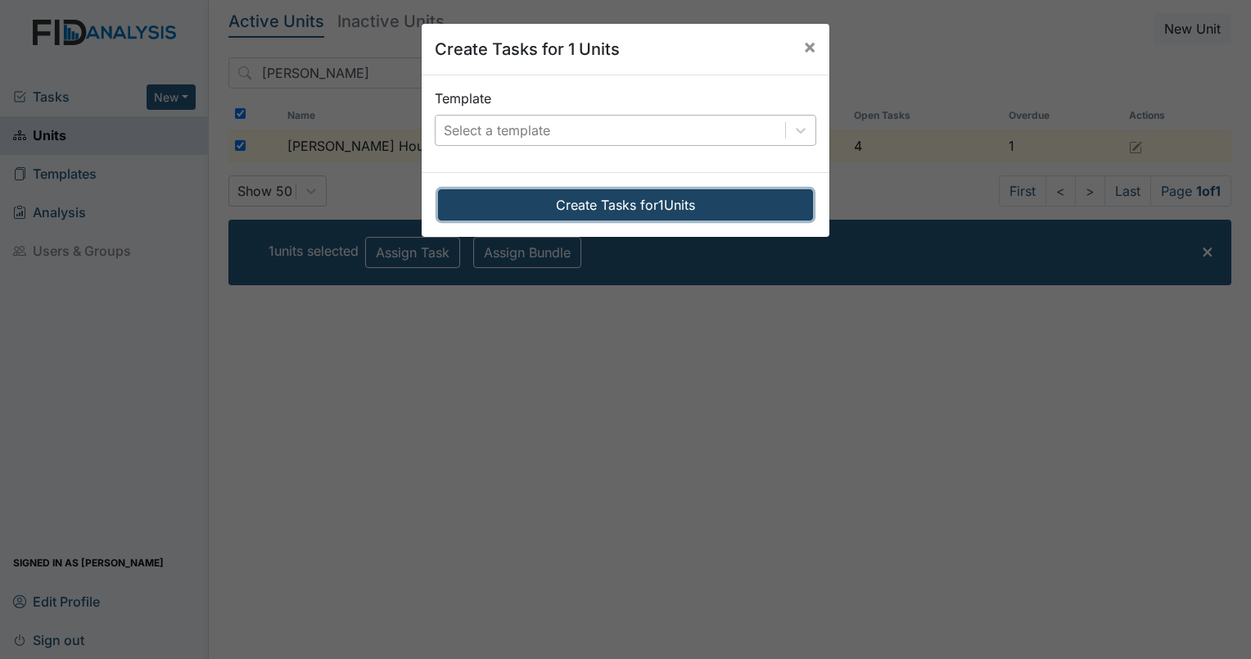
click at [541, 206] on button "Create Tasks for 1 Units" at bounding box center [625, 204] width 375 height 31
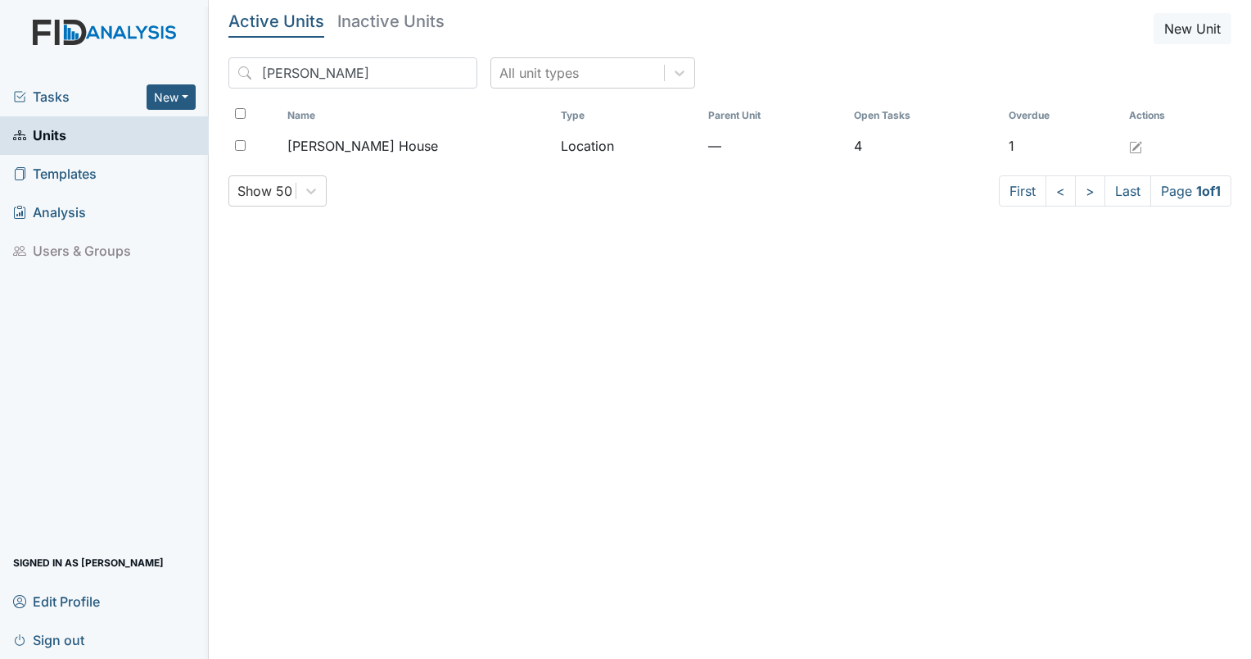
click at [52, 97] on span "Tasks" at bounding box center [80, 97] width 134 height 20
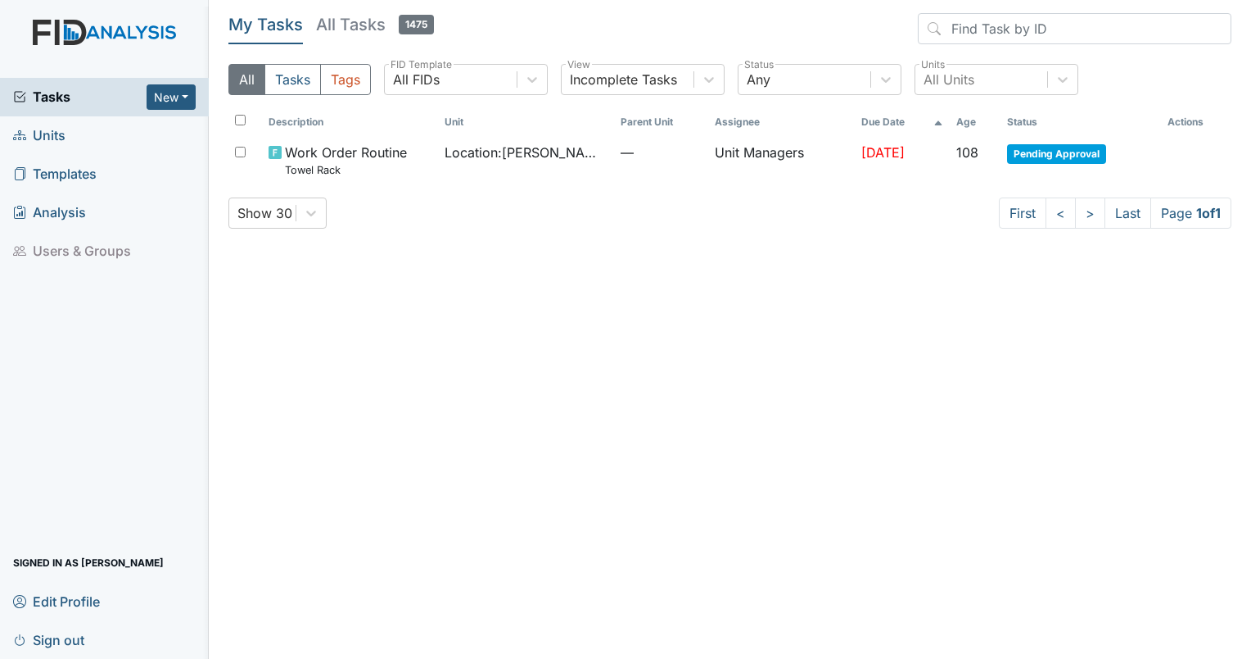
click at [161, 113] on div "Tasks New Form Inspection Document Bundle" at bounding box center [104, 97] width 209 height 38
click at [167, 101] on button "New" at bounding box center [171, 96] width 49 height 25
click at [112, 129] on link "Form" at bounding box center [129, 131] width 129 height 26
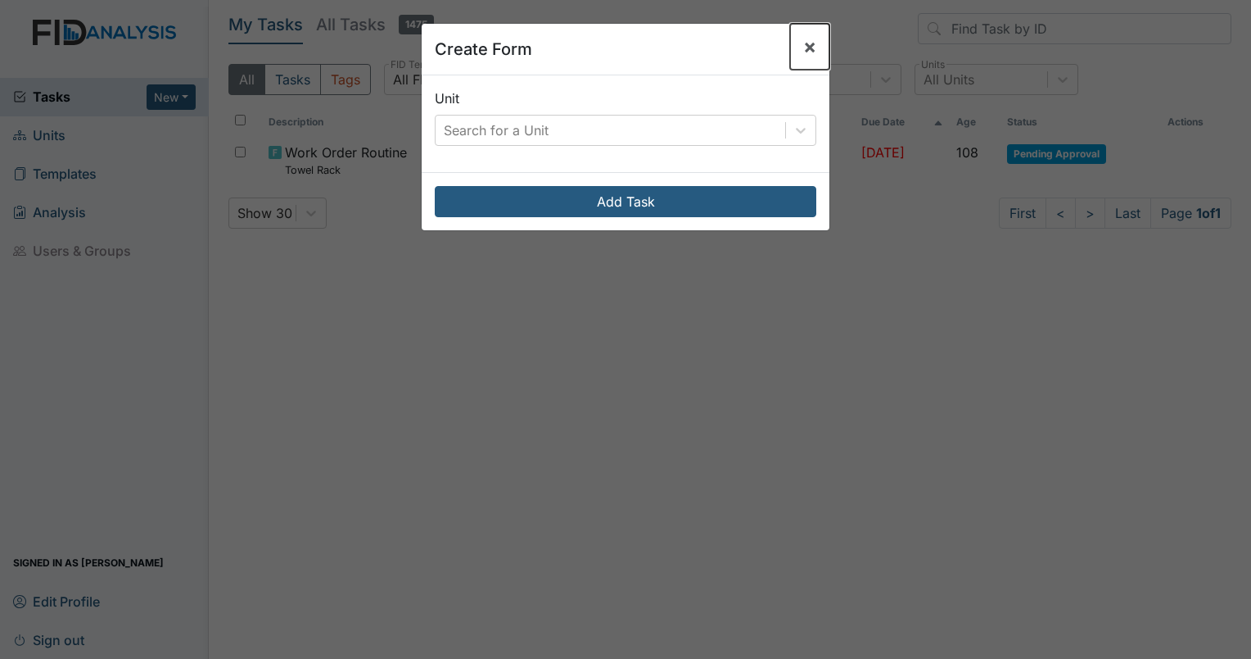
click at [790, 52] on button "×" at bounding box center [809, 47] width 39 height 46
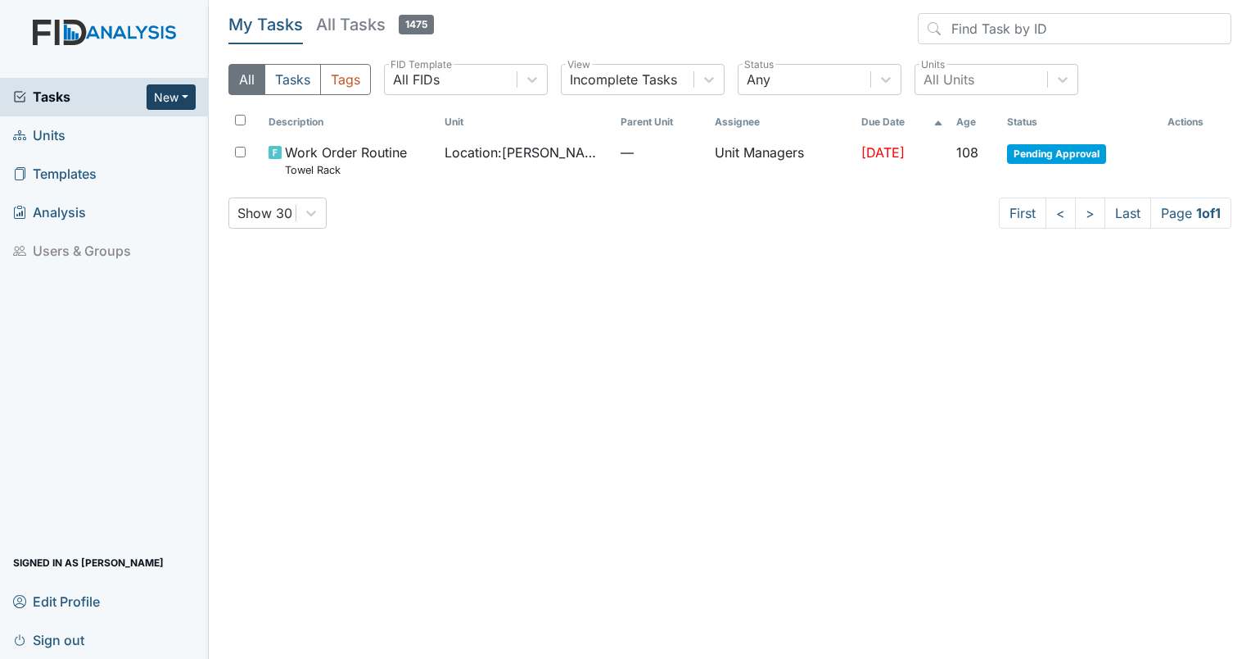
click at [161, 94] on button "New" at bounding box center [171, 96] width 49 height 25
click at [167, 157] on link "Inspection" at bounding box center [129, 157] width 129 height 26
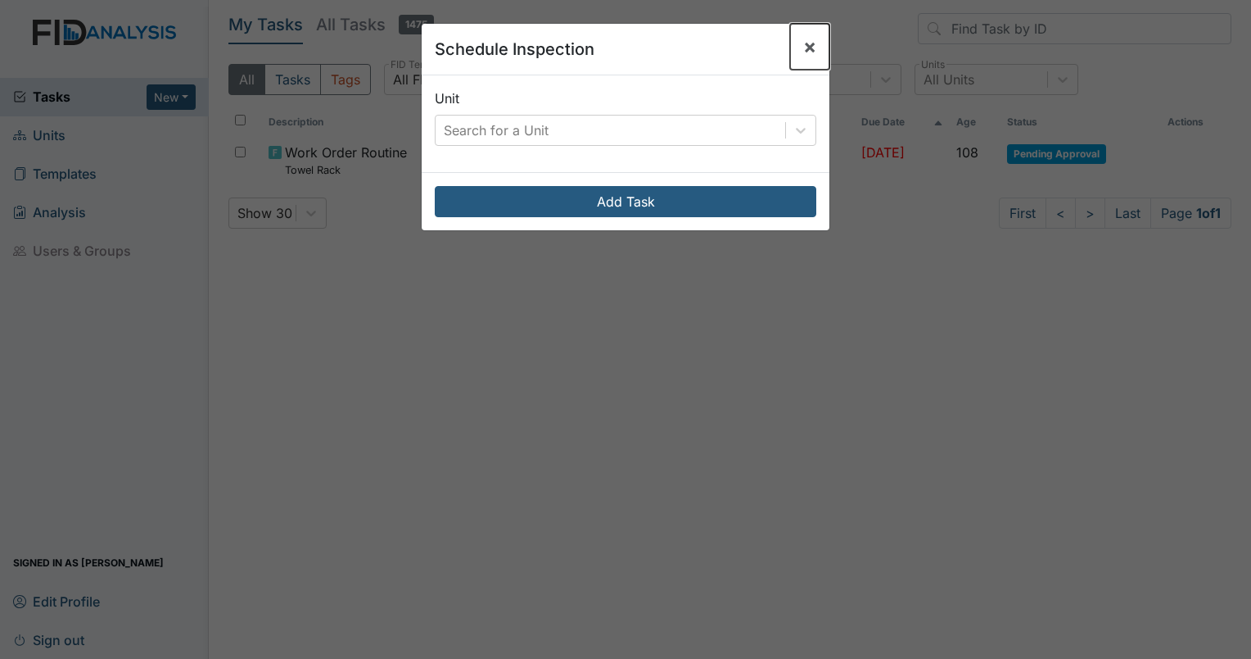
click at [794, 46] on button "×" at bounding box center [809, 47] width 39 height 46
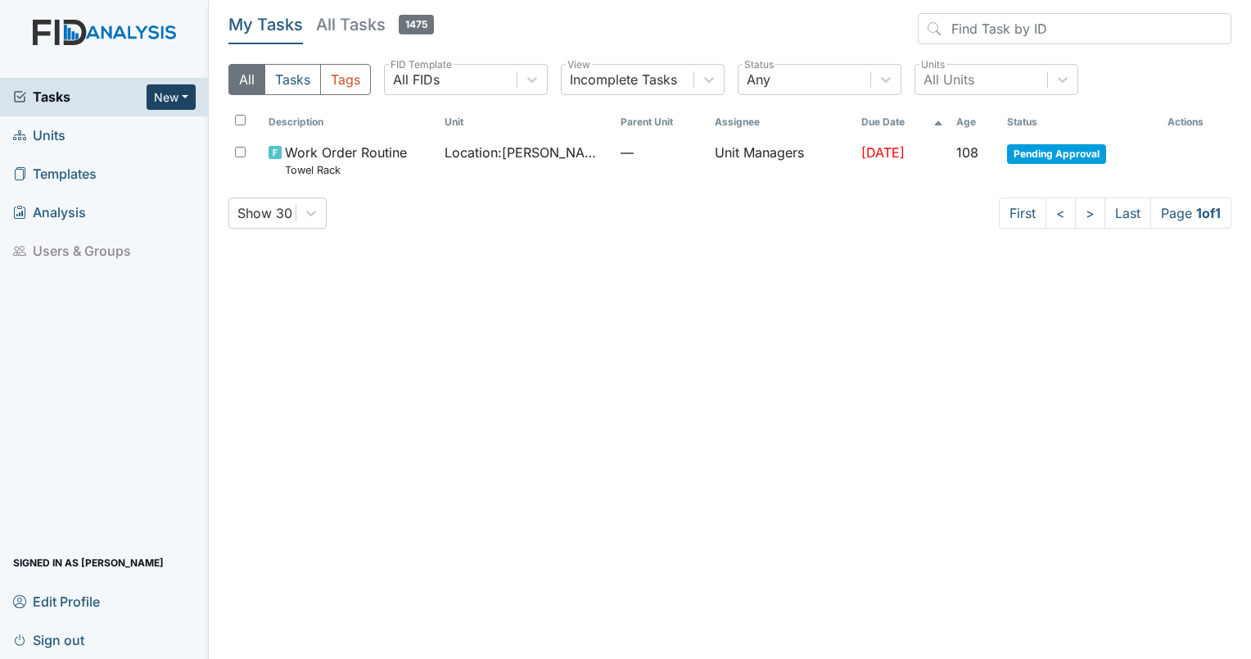
click at [169, 98] on button "New" at bounding box center [171, 96] width 49 height 25
click at [164, 170] on link "Document" at bounding box center [129, 183] width 129 height 26
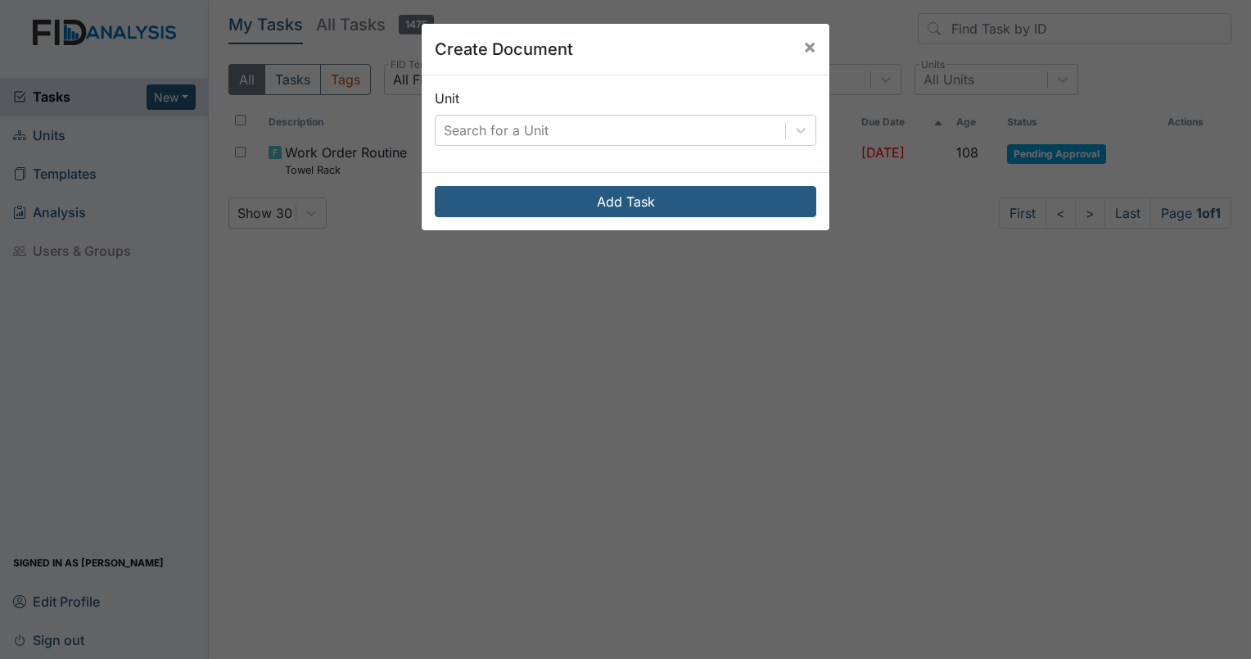
click at [67, 133] on div "Create Document × Unit Search for a Unit Add Task" at bounding box center [625, 329] width 1251 height 659
click at [53, 131] on div "Create Document × Unit Search for a Unit Add Task" at bounding box center [625, 329] width 1251 height 659
click at [48, 97] on div "Create Document × Unit Search for a Unit Add Task" at bounding box center [625, 329] width 1251 height 659
click at [803, 50] on span "×" at bounding box center [809, 46] width 13 height 24
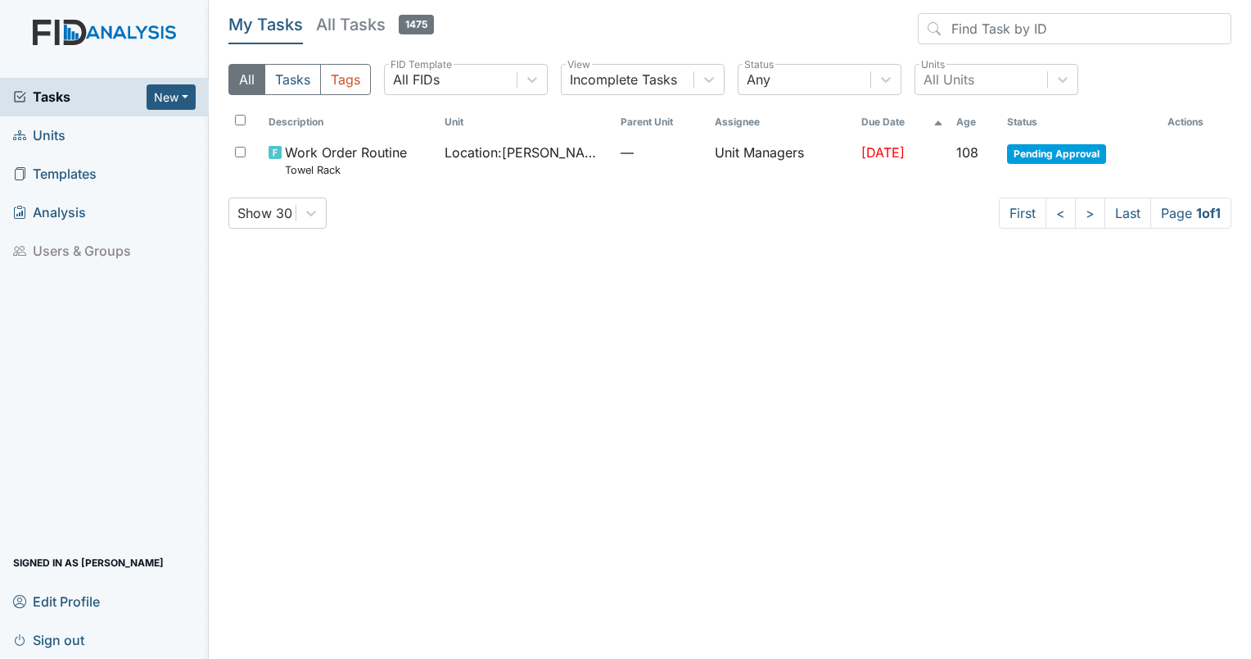
click at [52, 138] on span "Units" at bounding box center [39, 135] width 52 height 25
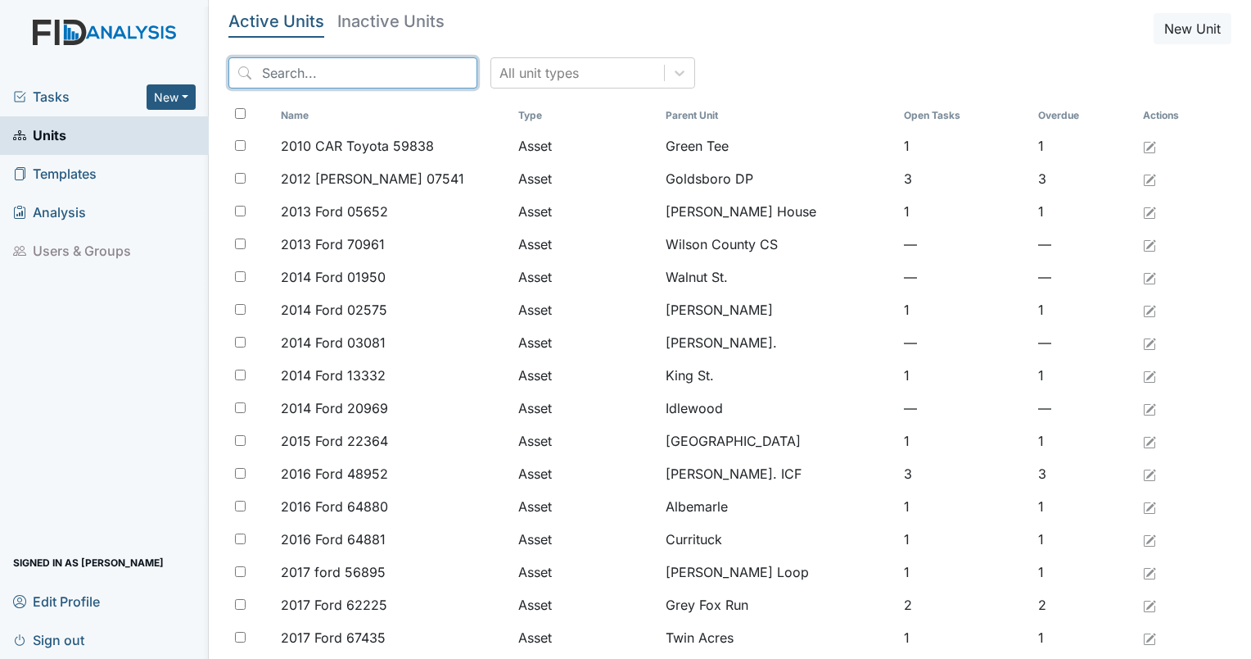
drag, startPoint x: 292, startPoint y: 70, endPoint x: 283, endPoint y: 70, distance: 9.0
click at [283, 70] on input "search" at bounding box center [353, 72] width 249 height 31
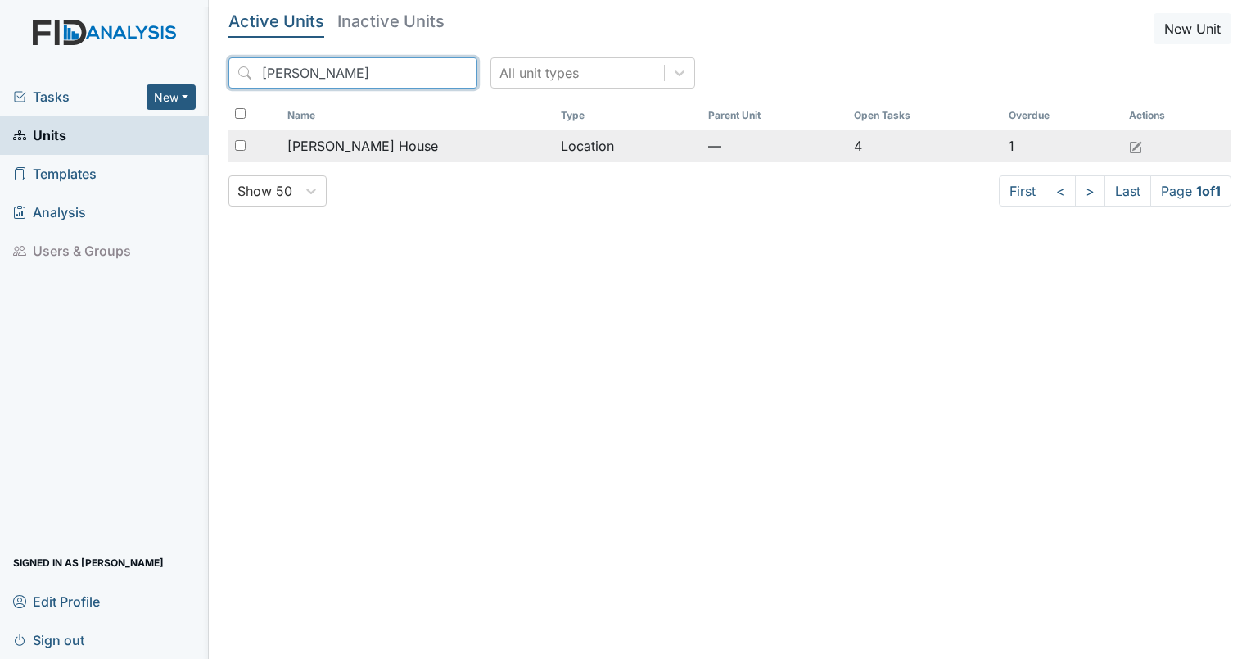
type input "[PERSON_NAME]"
click at [239, 144] on input "checkbox" at bounding box center [240, 145] width 11 height 11
checkbox input "true"
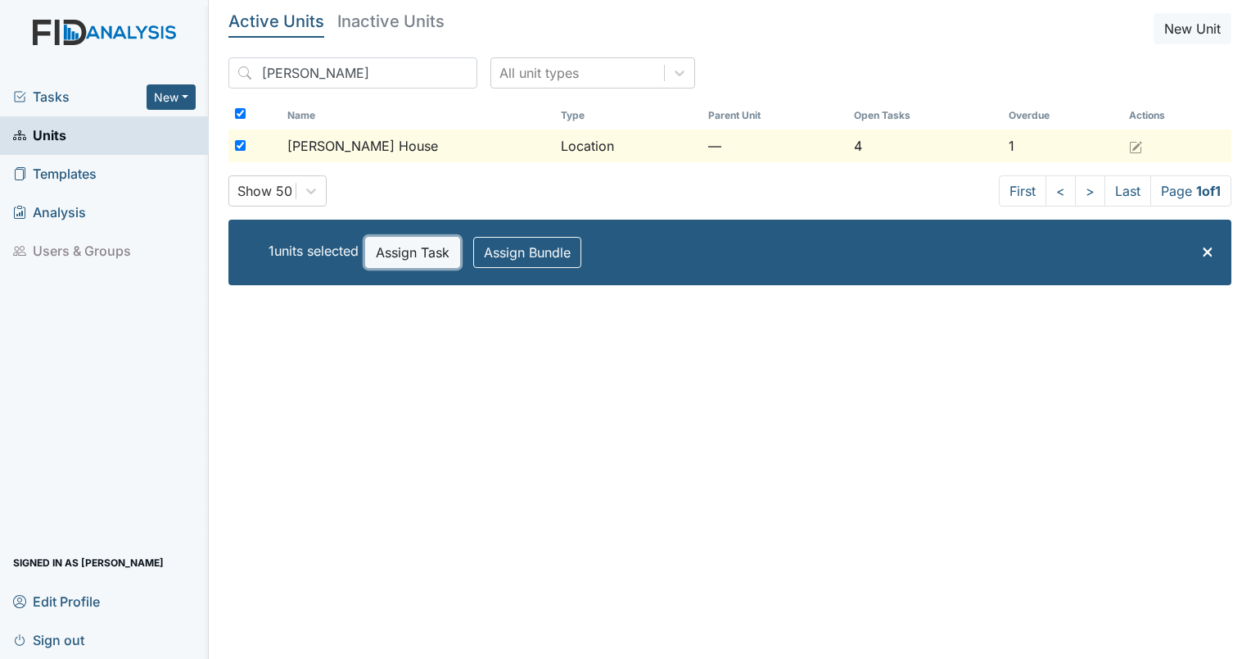
click at [388, 246] on button "Assign Task" at bounding box center [412, 252] width 95 height 31
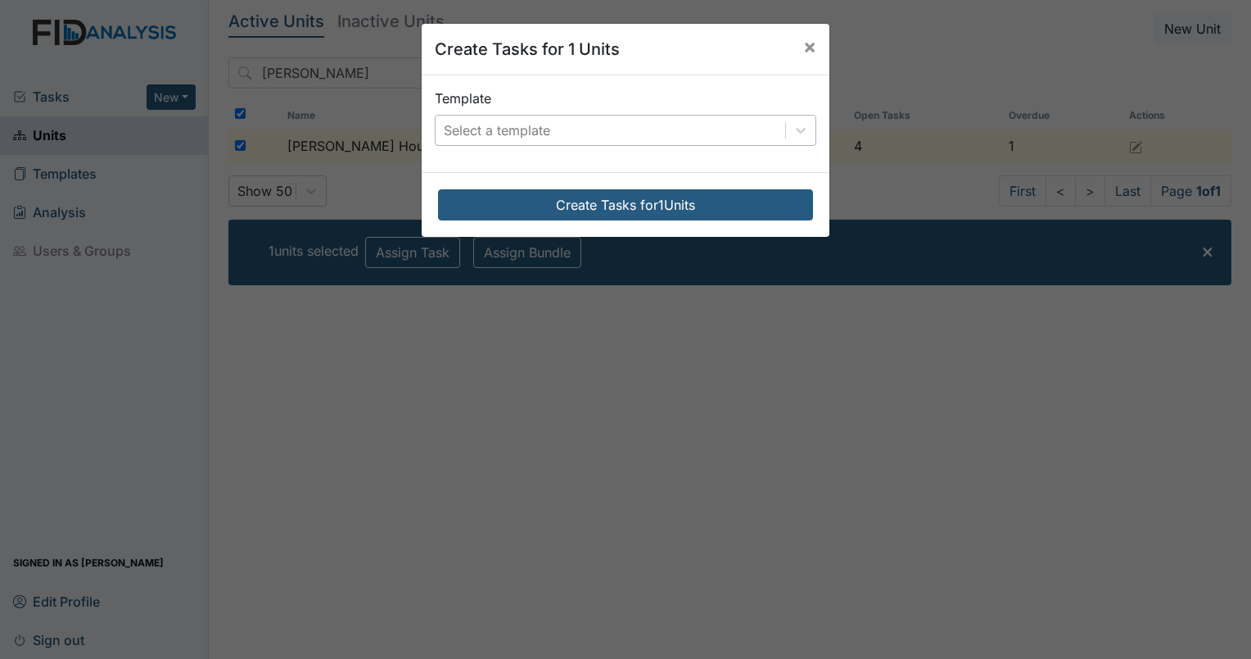
click at [487, 134] on div "Select a template" at bounding box center [497, 130] width 106 height 20
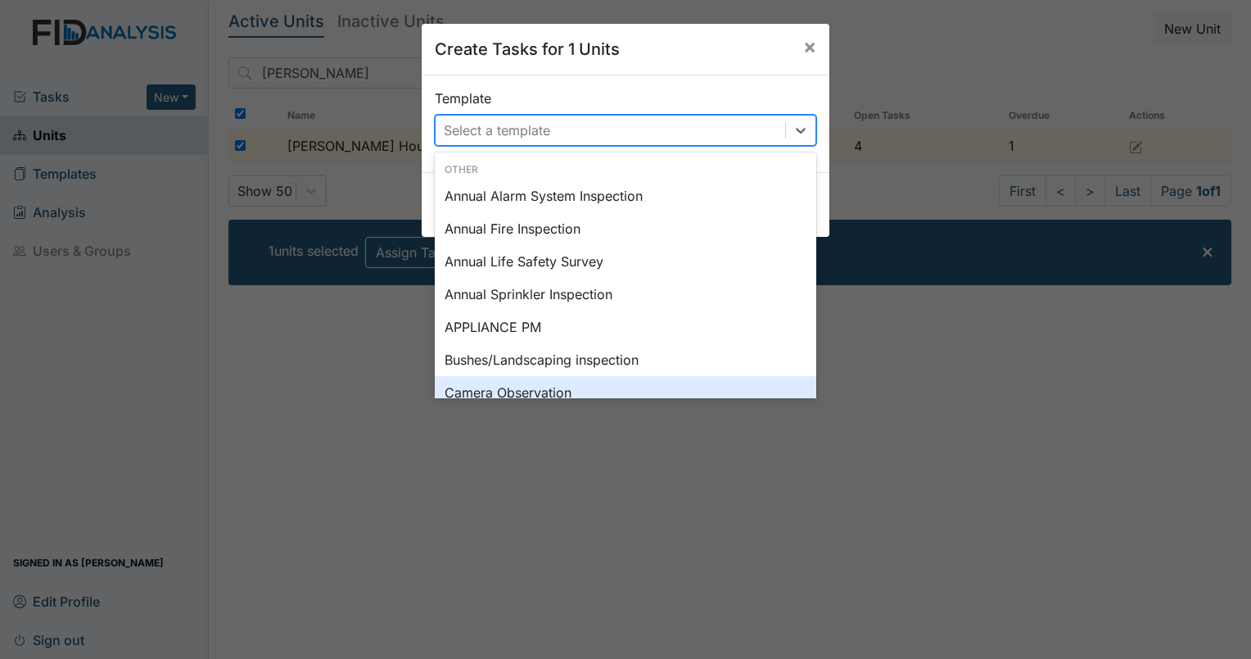
drag, startPoint x: 803, startPoint y: 388, endPoint x: 803, endPoint y: 401, distance: 13.1
click at [803, 401] on div "Create Tasks for 1 Units × Template option Camera Observation focused, 0 of 2. …" at bounding box center [625, 329] width 1251 height 659
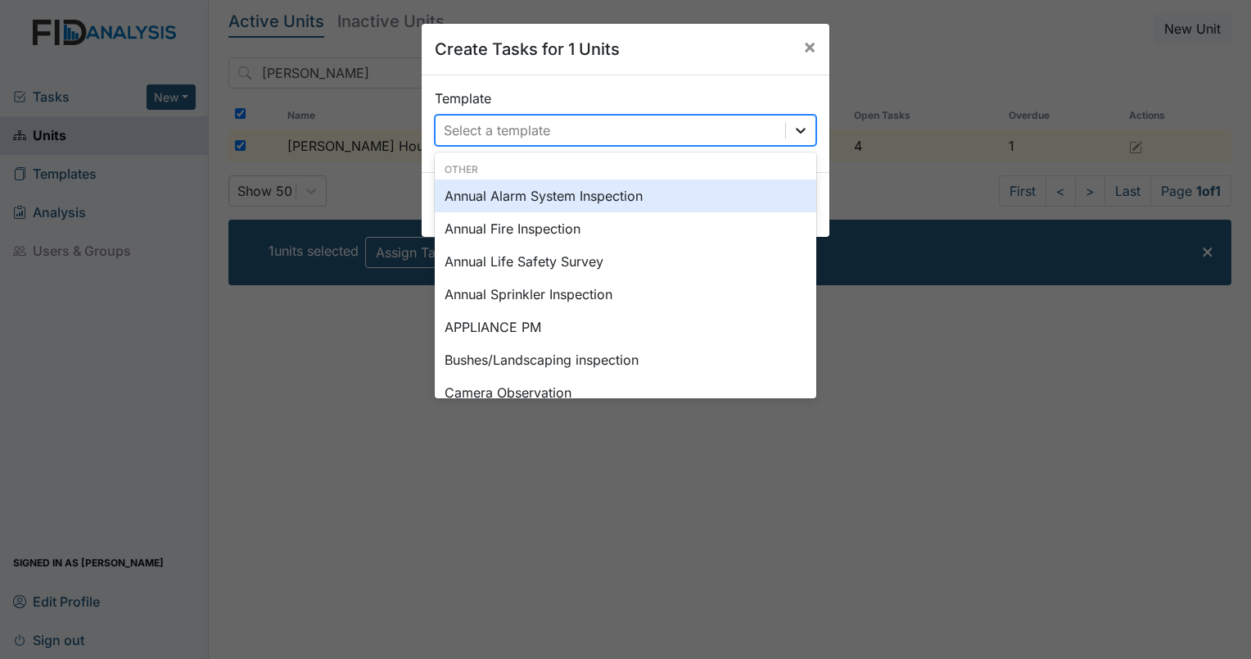
click at [793, 131] on icon at bounding box center [801, 130] width 16 height 16
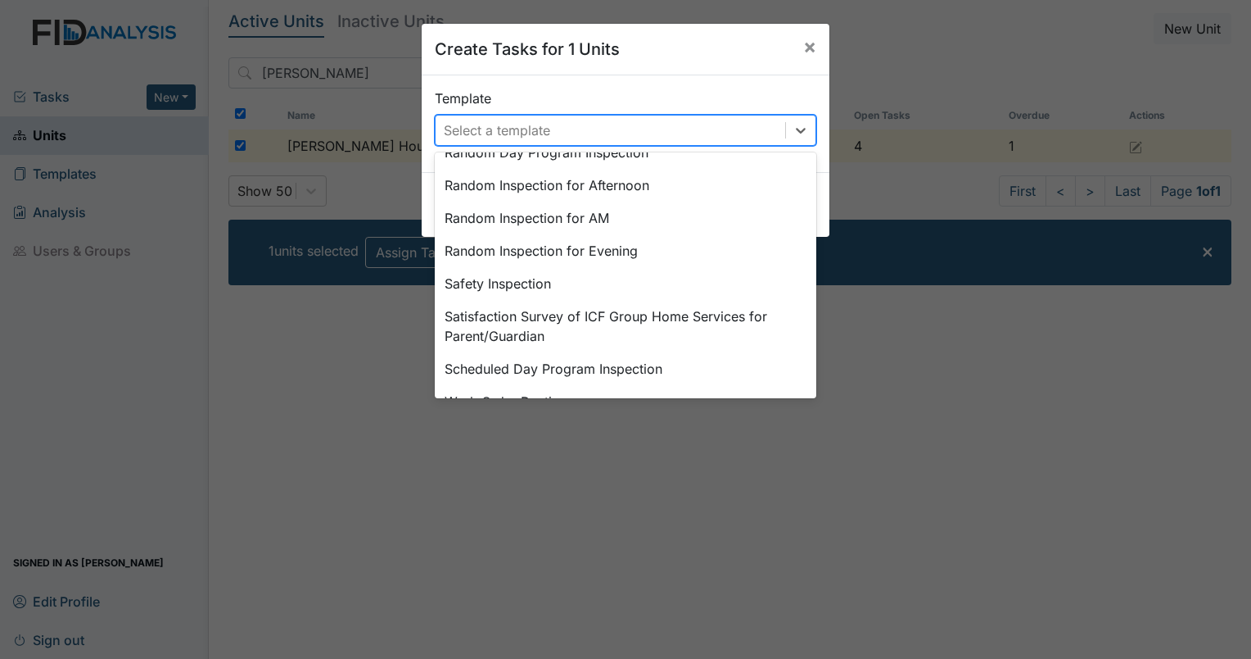
scroll to position [826, 0]
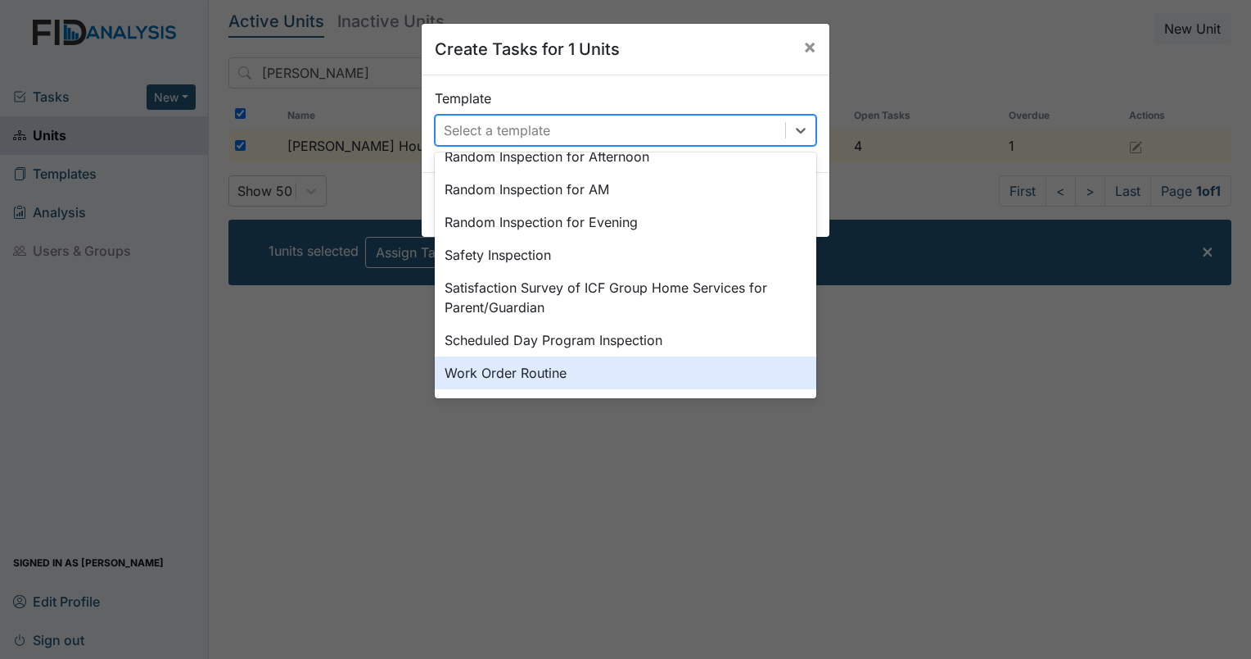
click at [580, 374] on div "Work Order Routine" at bounding box center [626, 372] width 382 height 33
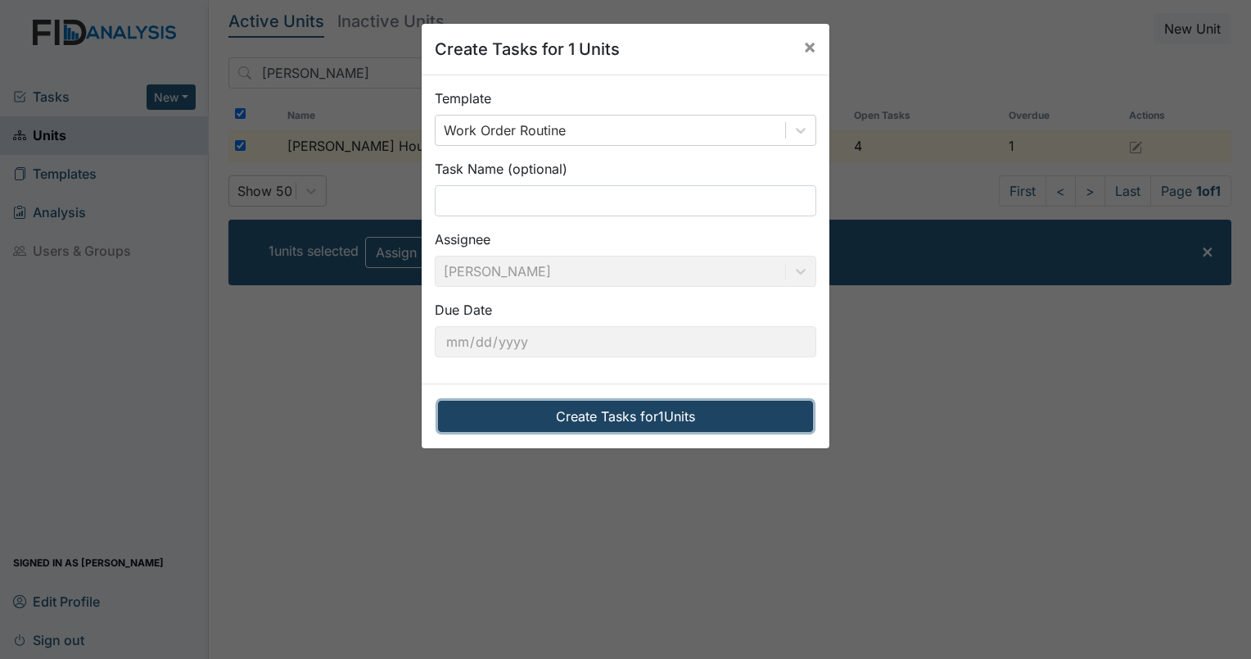
click at [583, 425] on button "Create Tasks for 1 Units" at bounding box center [625, 416] width 375 height 31
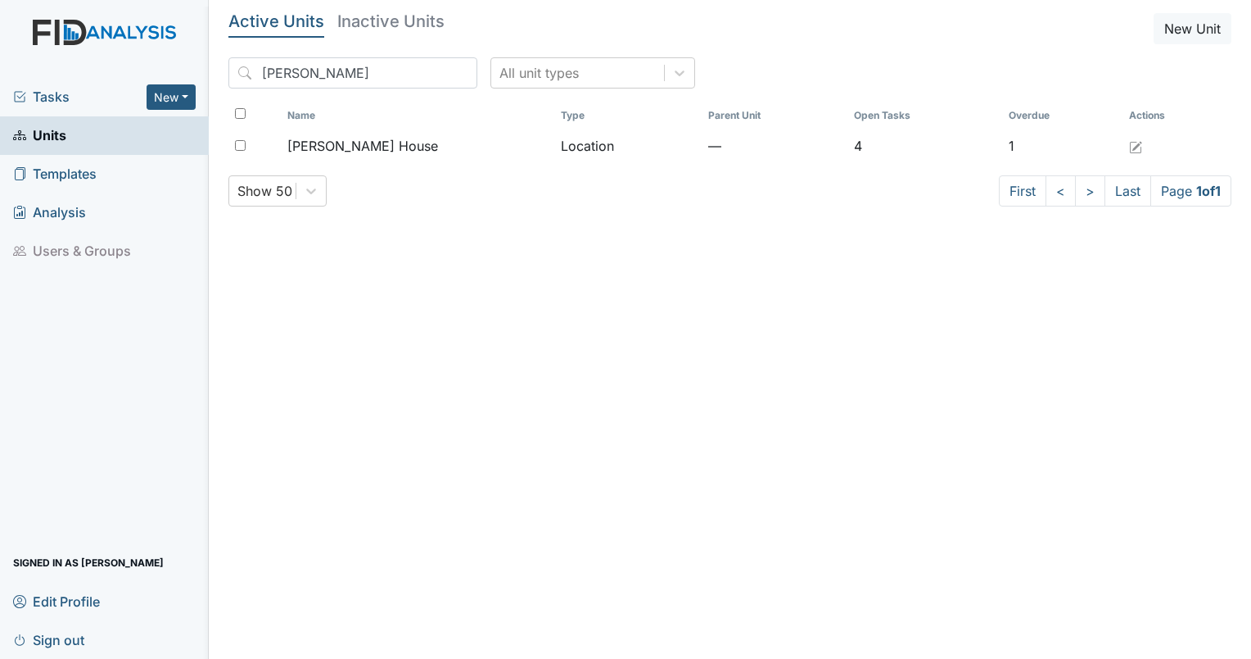
click at [57, 98] on span "Tasks" at bounding box center [80, 97] width 134 height 20
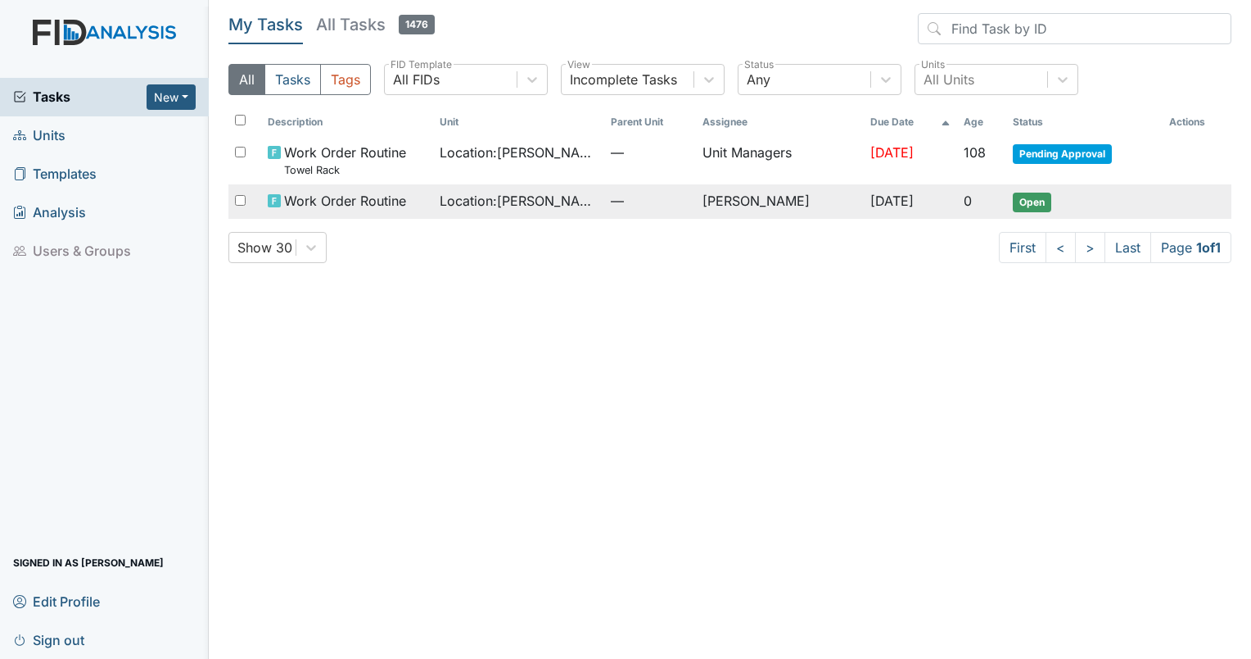
click at [1042, 201] on span "Open" at bounding box center [1032, 202] width 38 height 20
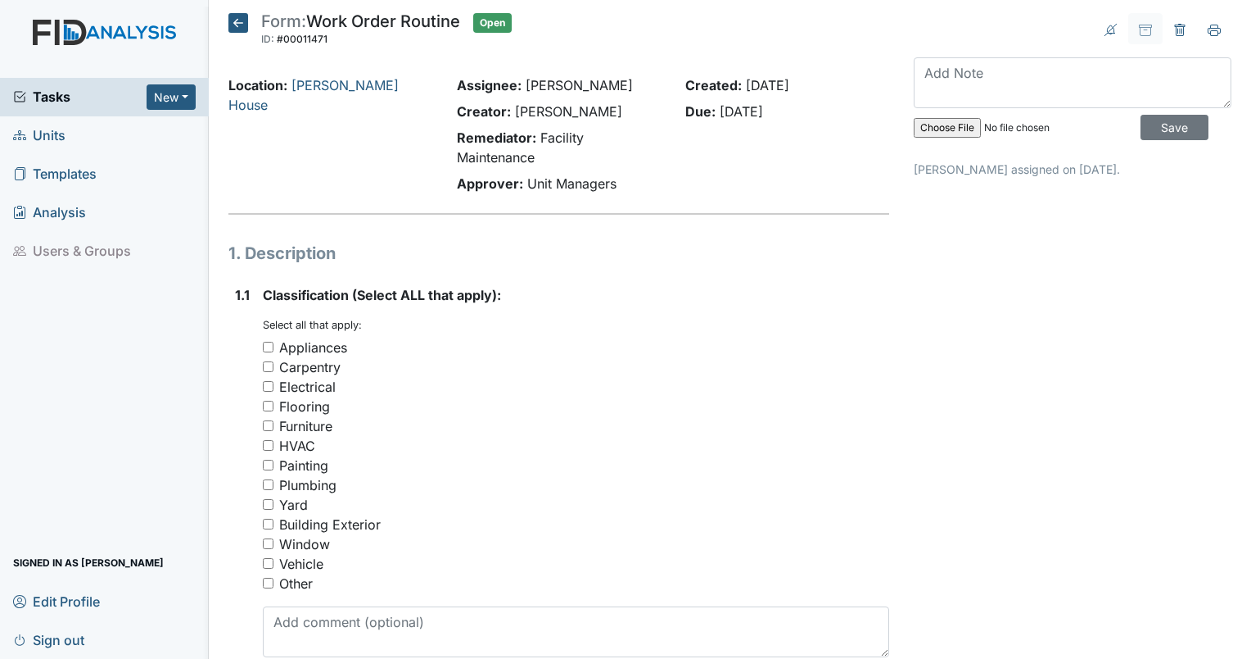
click at [270, 585] on input "Other" at bounding box center [268, 582] width 11 height 11
checkbox input "true"
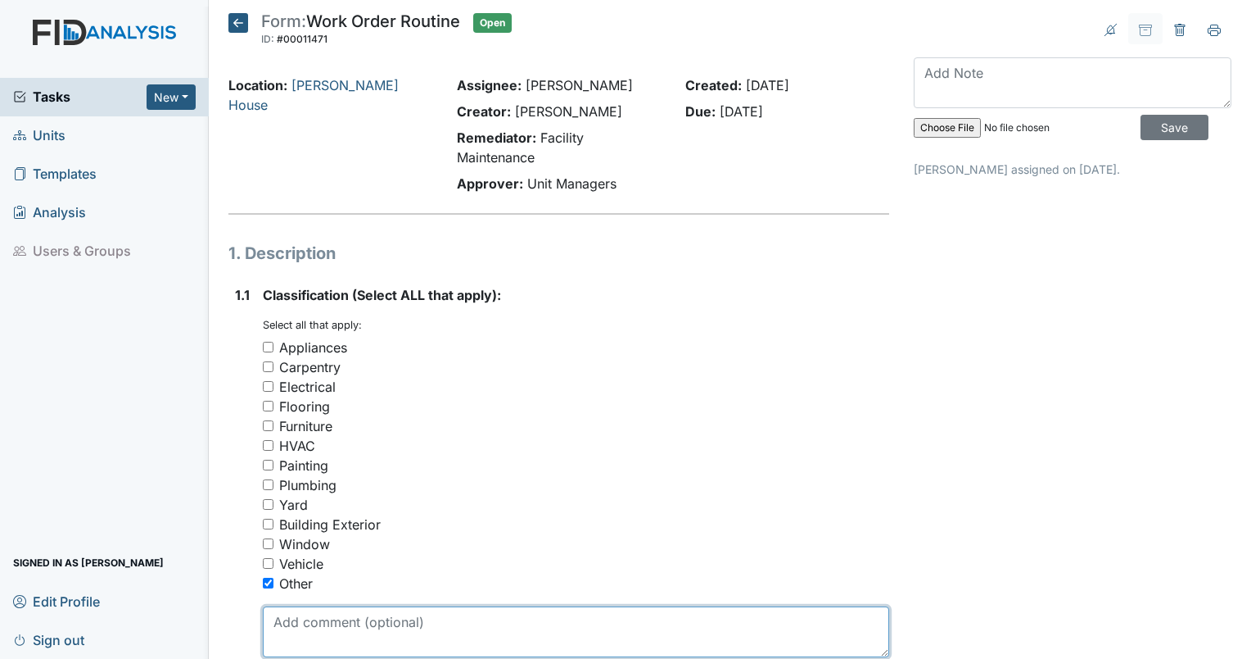
click at [297, 642] on textarea at bounding box center [576, 631] width 627 height 51
type textarea "l"
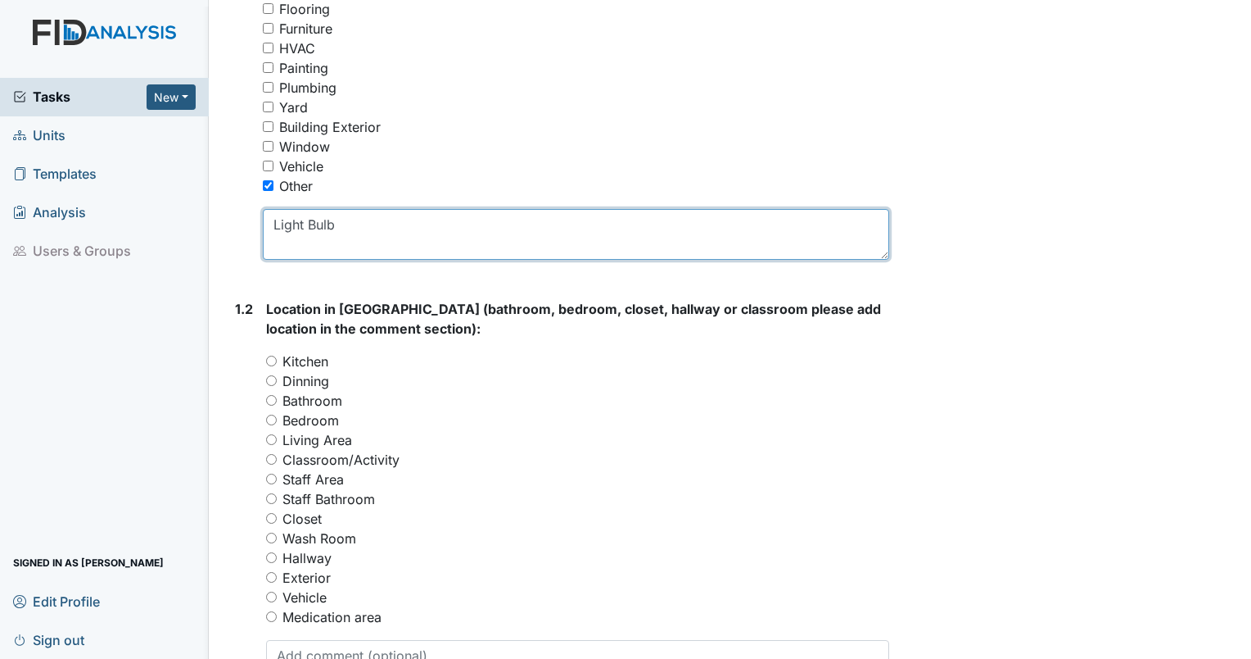
scroll to position [398, 0]
type textarea "Light Bulb"
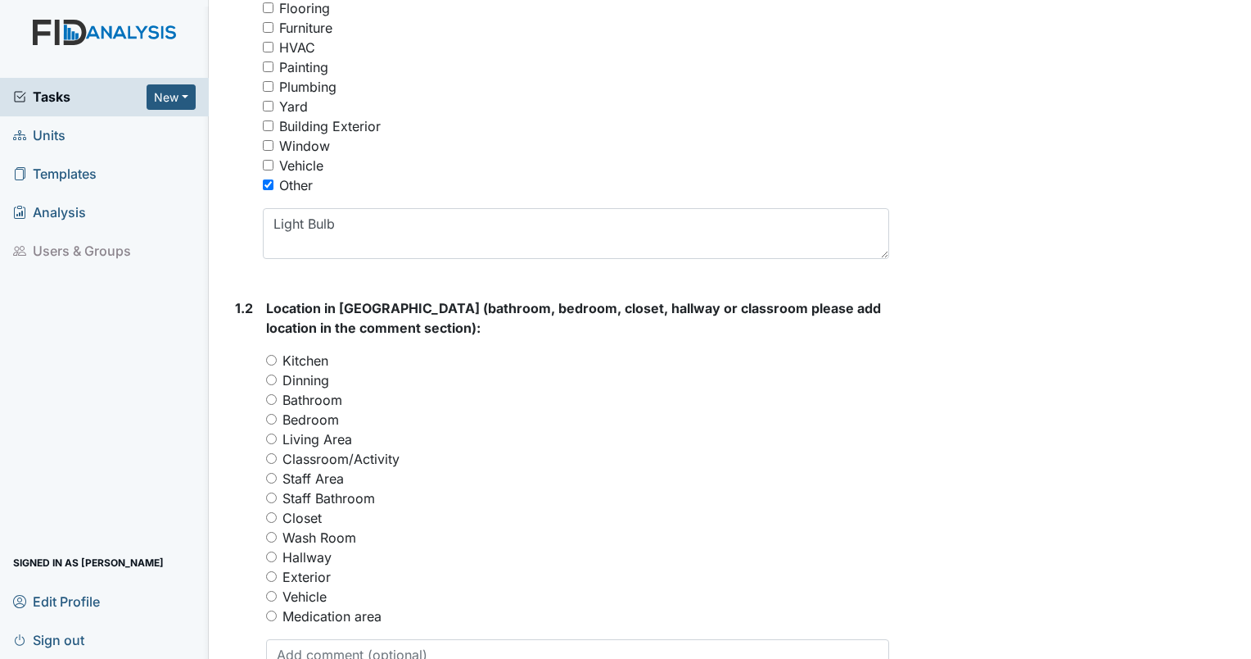
click at [334, 420] on label "Bedroom" at bounding box center [311, 420] width 57 height 20
click at [277, 420] on input "Bedroom" at bounding box center [271, 419] width 11 height 11
radio input "true"
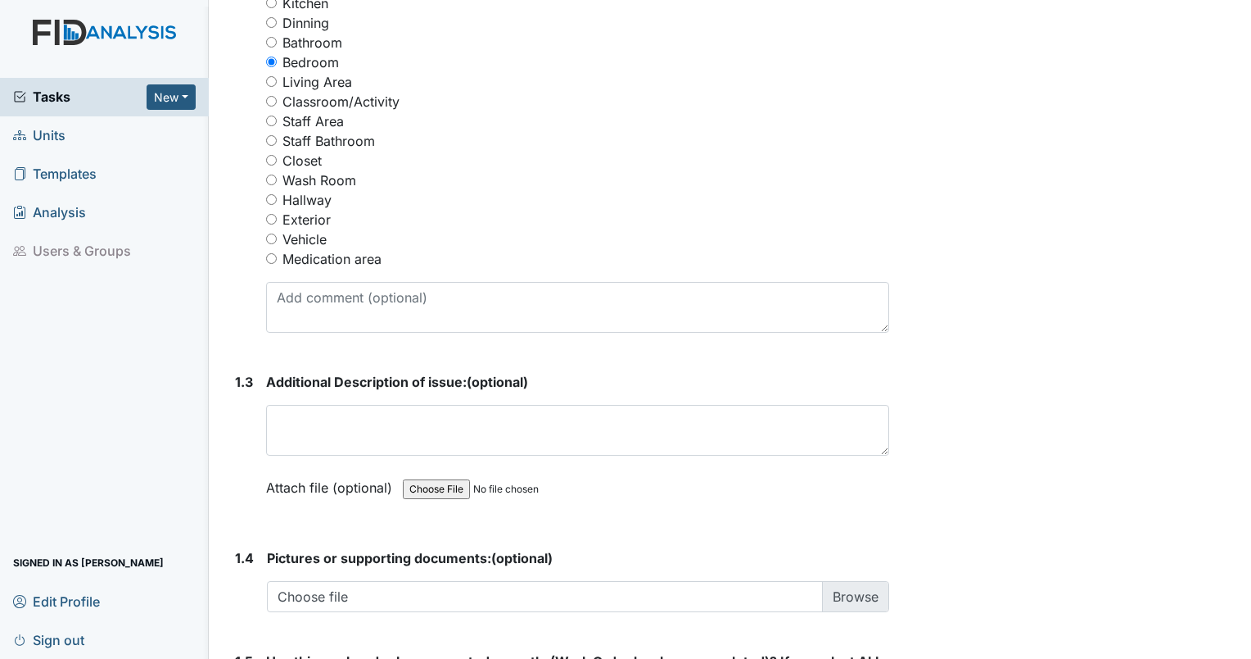
scroll to position [761, 0]
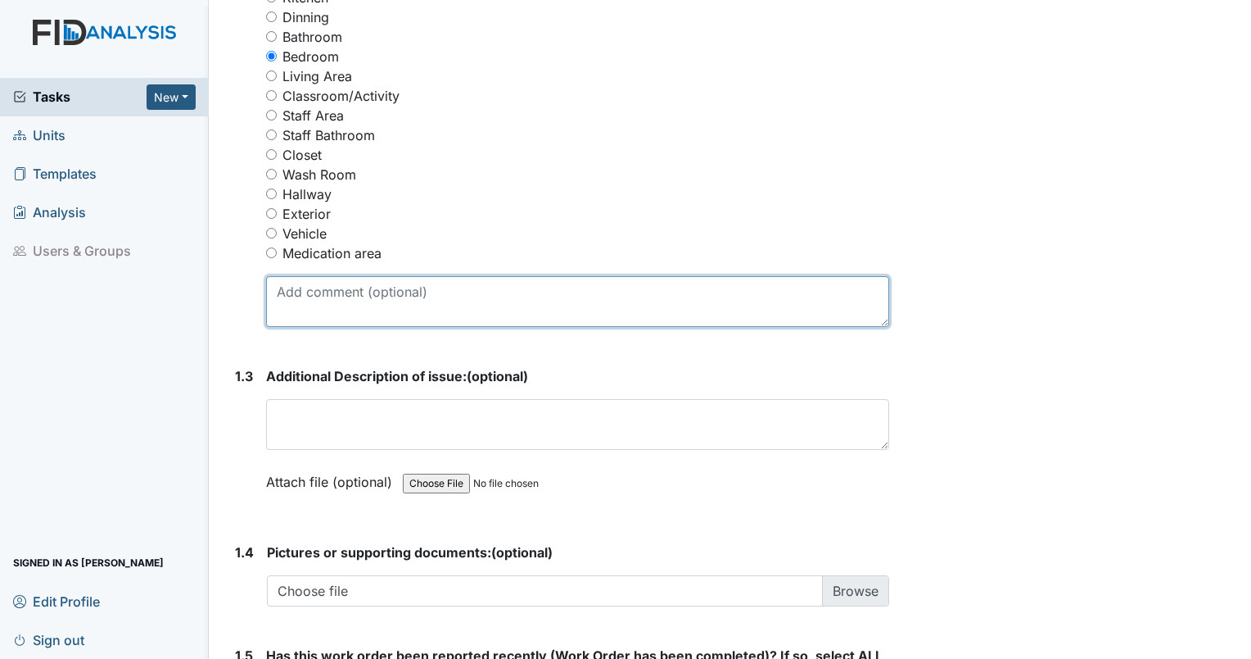
click at [495, 290] on textarea at bounding box center [577, 301] width 623 height 51
type textarea "+"
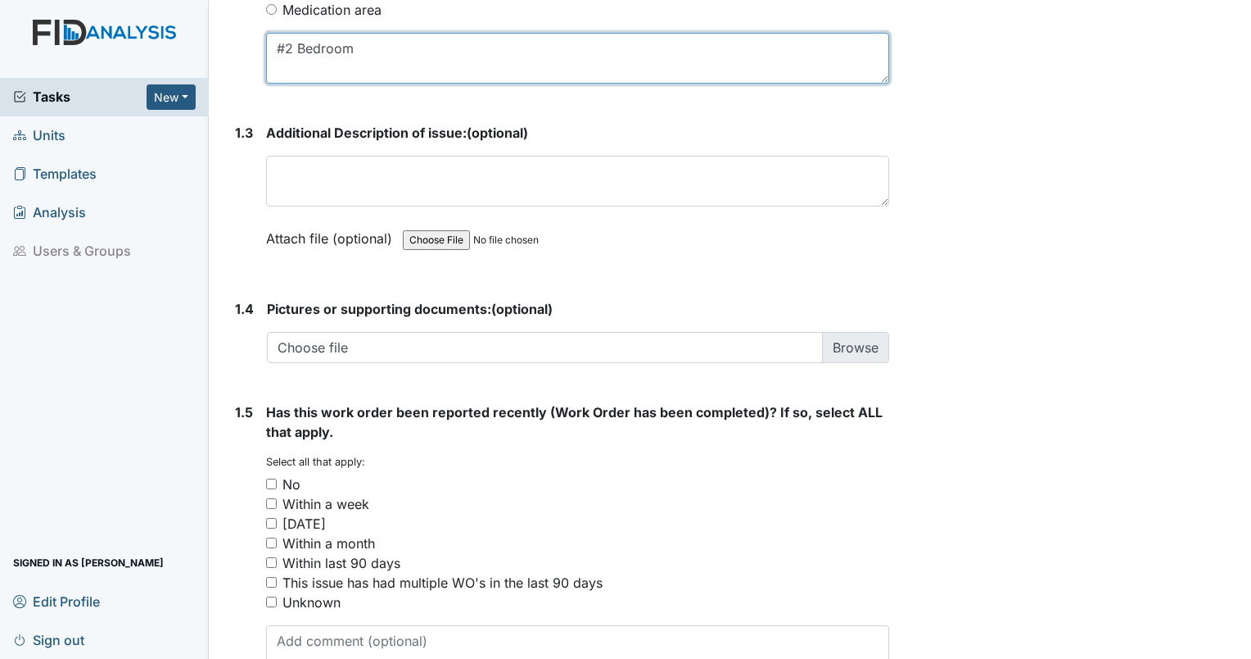
scroll to position [1034, 0]
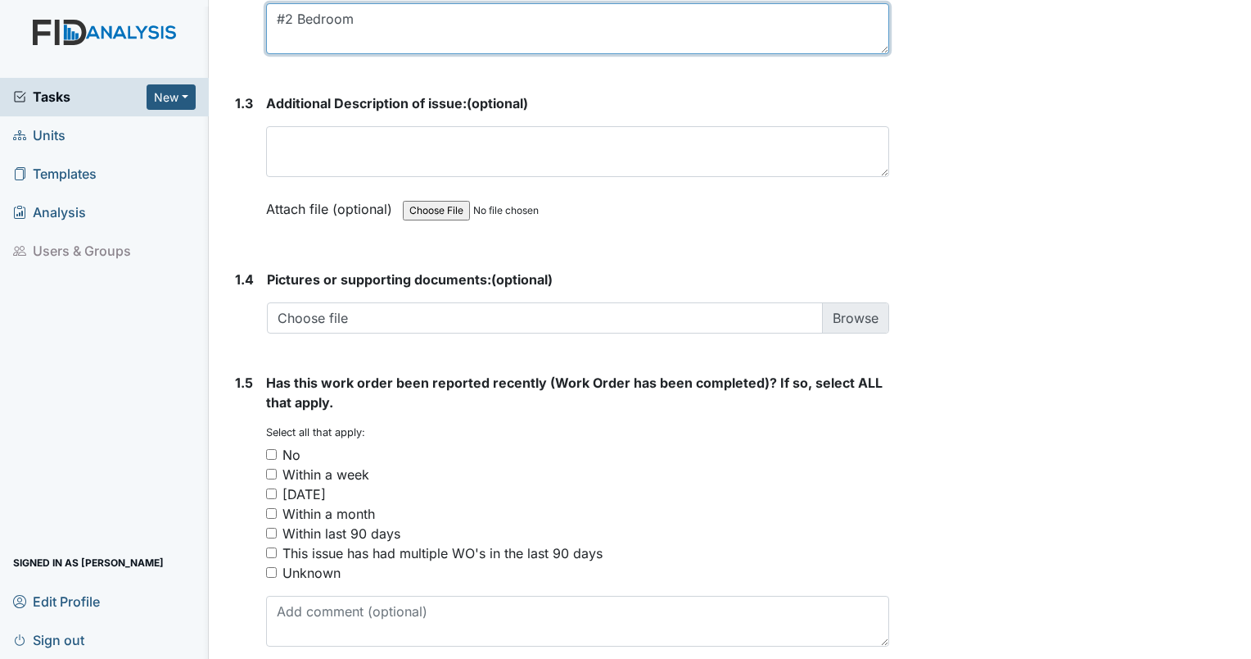
type textarea "#2 Bedroom"
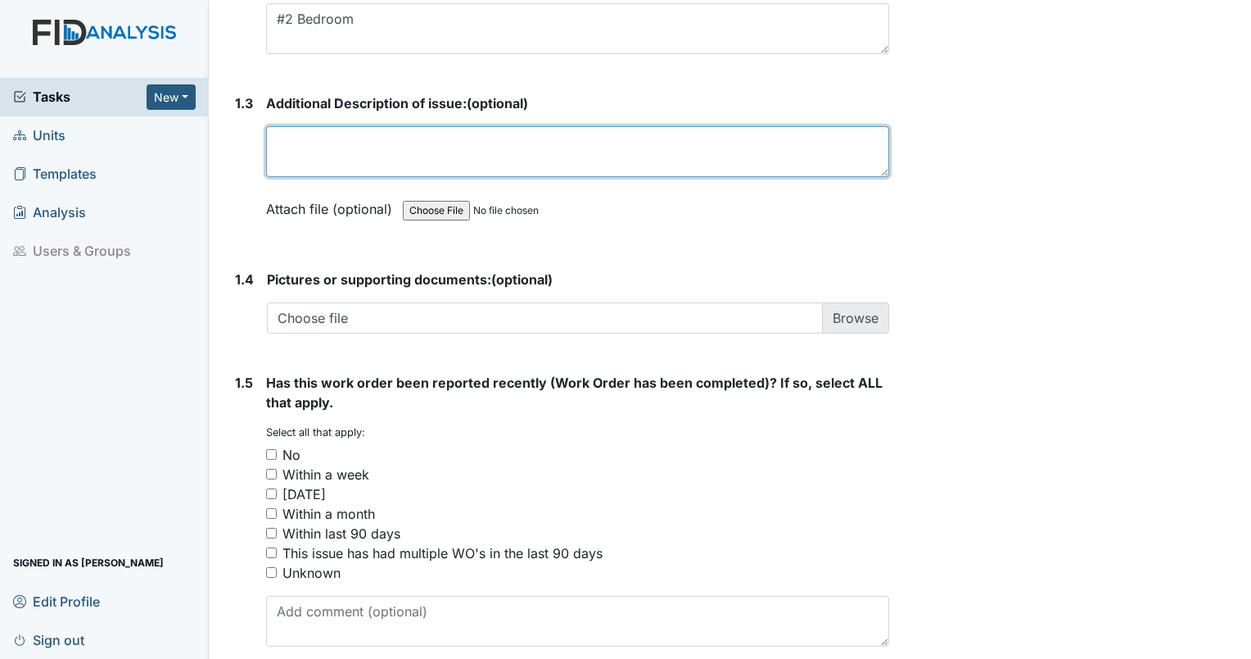
click at [589, 131] on textarea at bounding box center [577, 151] width 623 height 51
type textarea "Light gone out"
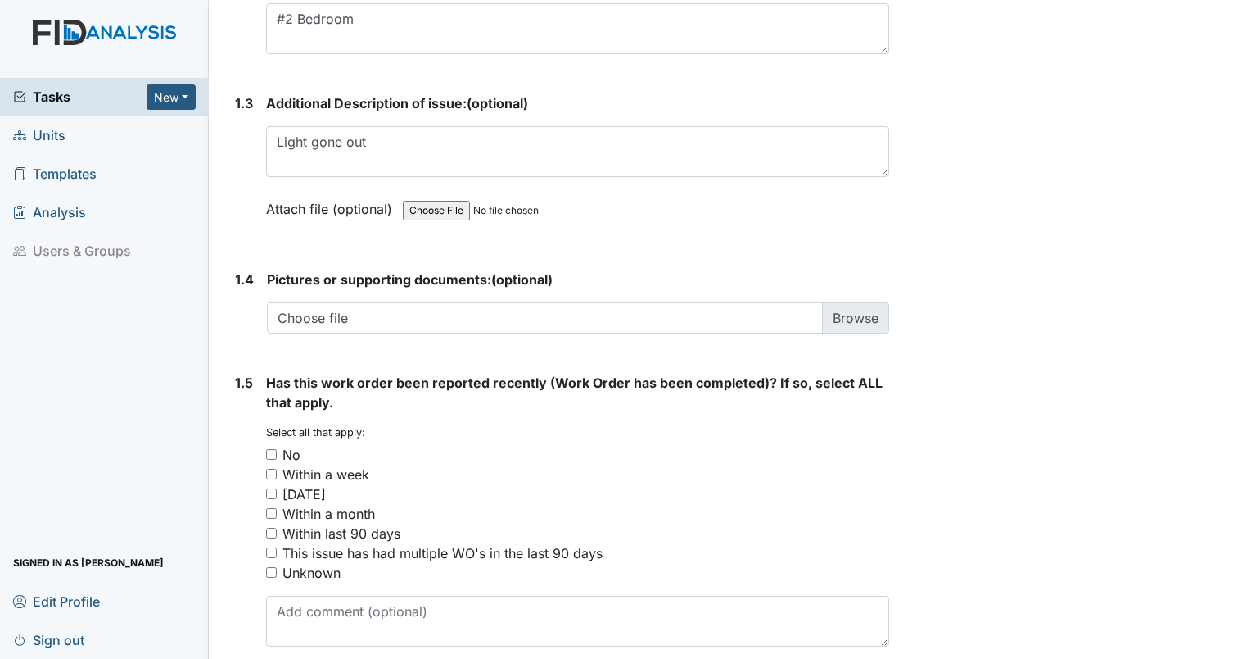
click at [314, 446] on div "No" at bounding box center [577, 455] width 623 height 20
click at [285, 452] on div "No" at bounding box center [292, 455] width 18 height 20
click at [277, 452] on input "No" at bounding box center [271, 454] width 11 height 11
checkbox input "true"
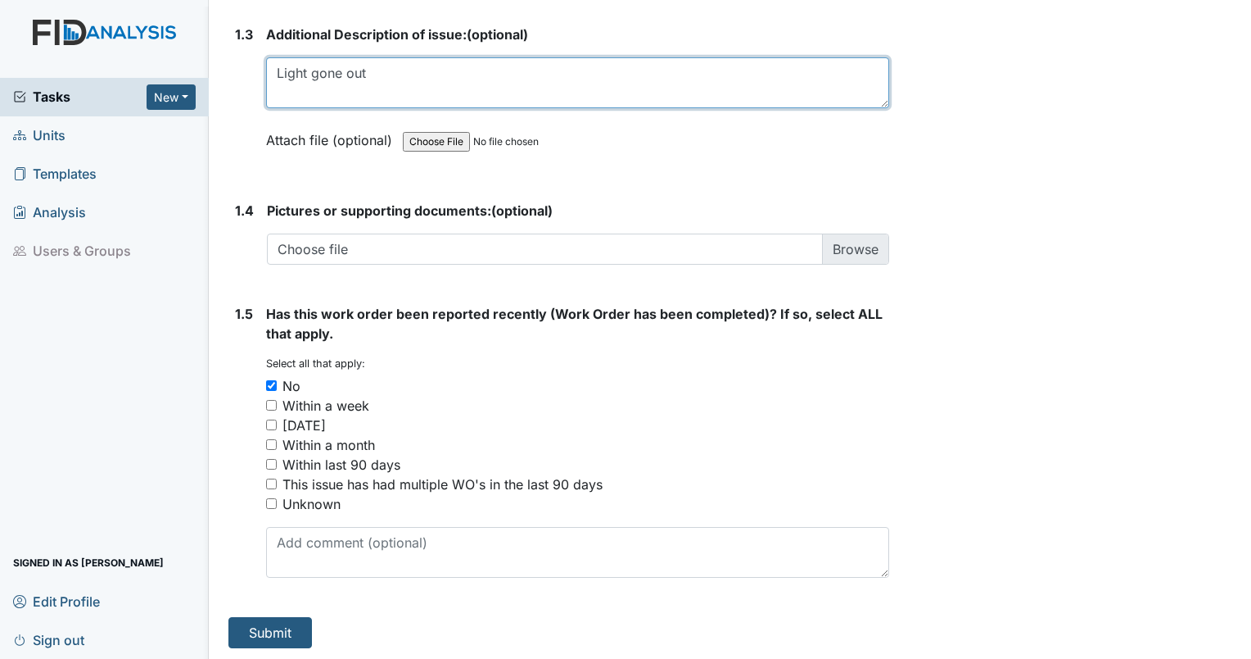
click at [457, 90] on textarea "Light gone out" at bounding box center [577, 82] width 623 height 51
type textarea "Light gone out"
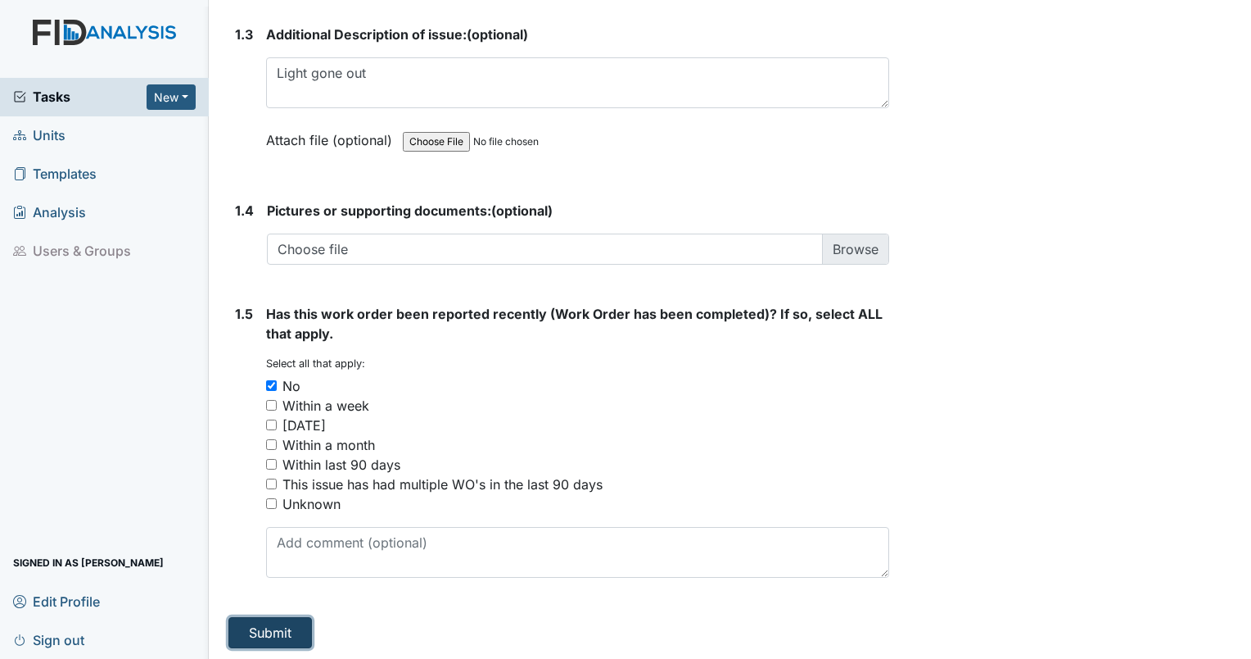
click at [240, 617] on button "Submit" at bounding box center [271, 632] width 84 height 31
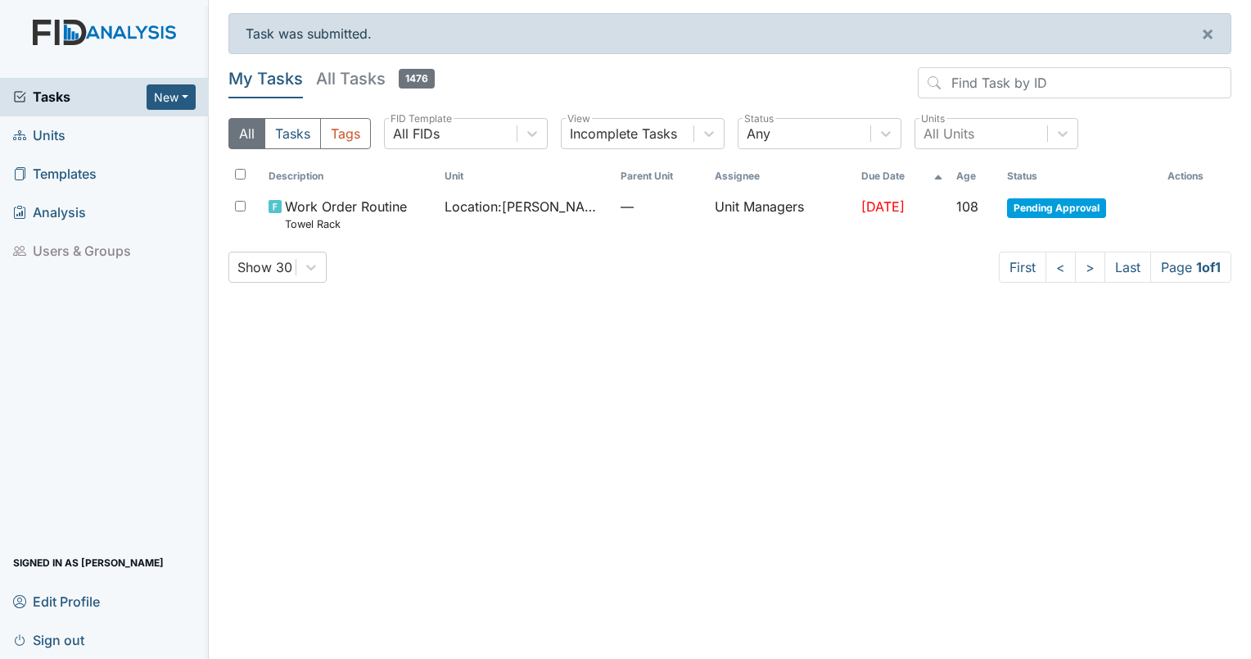
click at [59, 639] on span "Sign out" at bounding box center [48, 639] width 71 height 25
